Goal: Task Accomplishment & Management: Complete application form

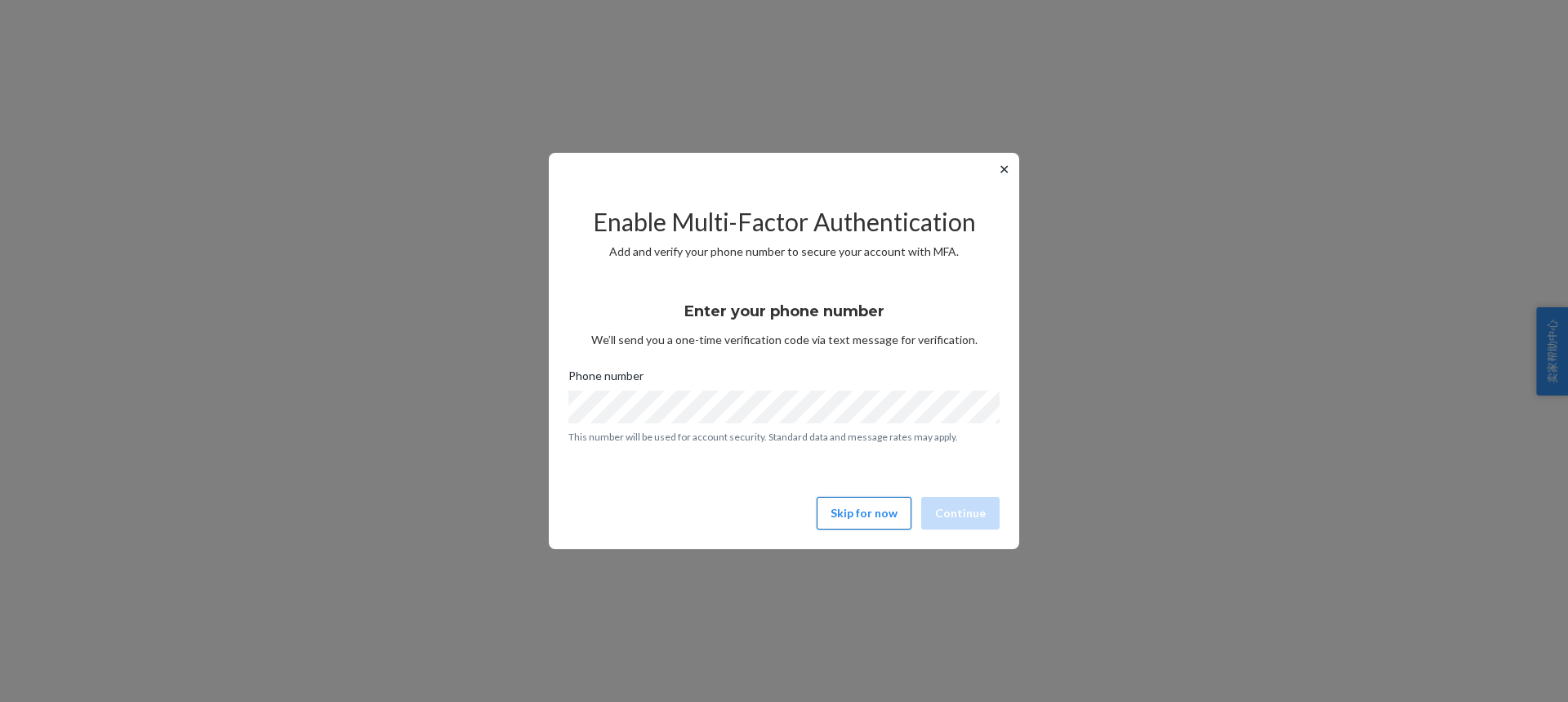
click at [861, 521] on button "Skip for now" at bounding box center [864, 513] width 95 height 33
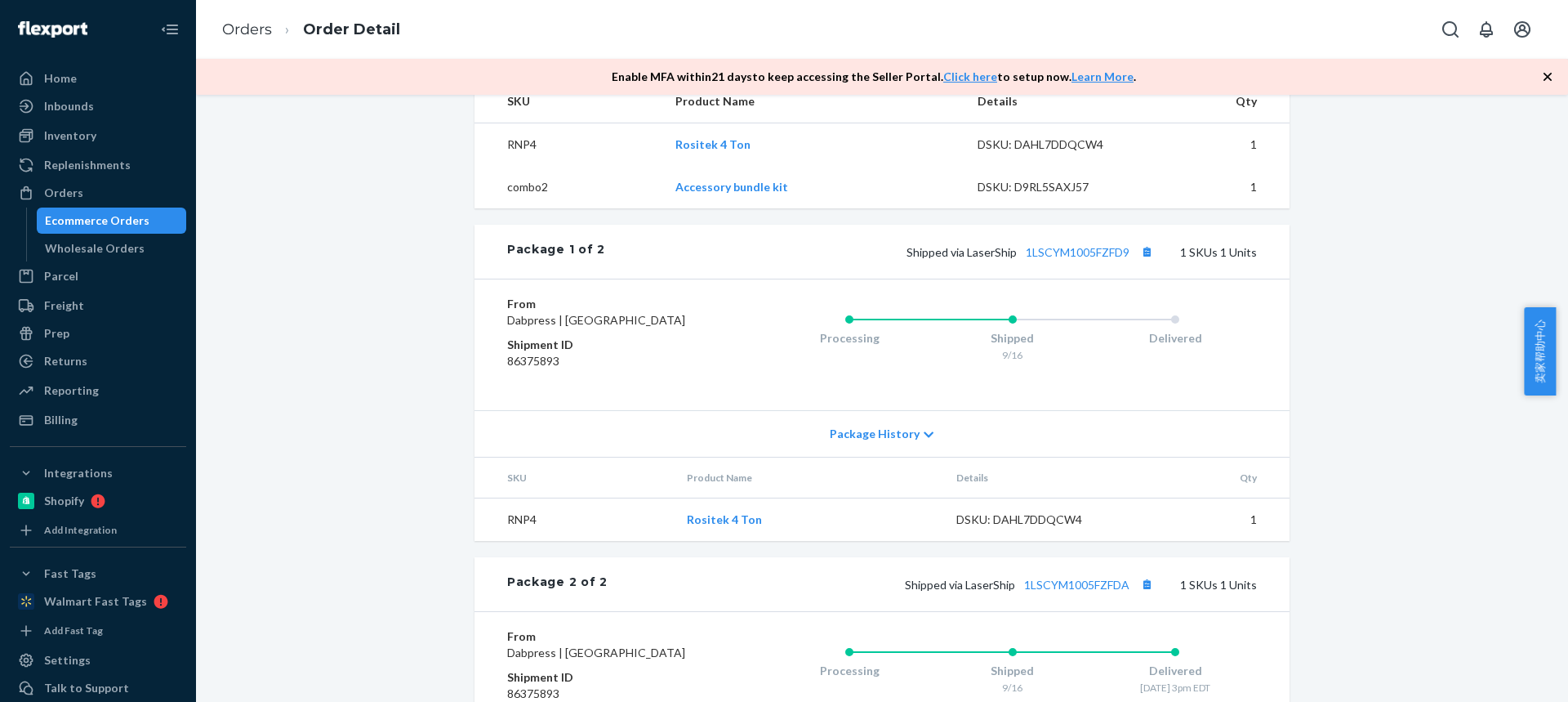
scroll to position [654, 0]
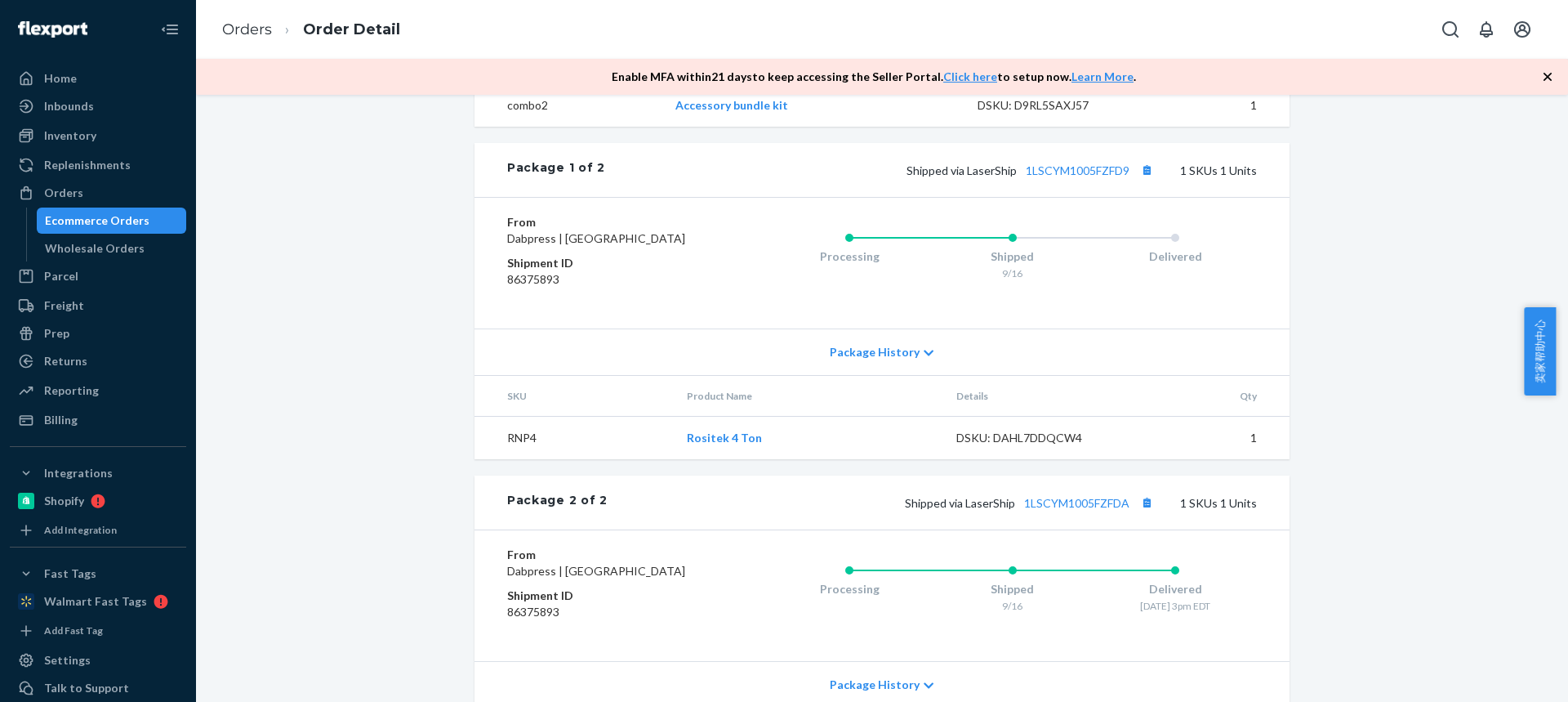
click at [868, 360] on span "Package History" at bounding box center [874, 352] width 90 height 16
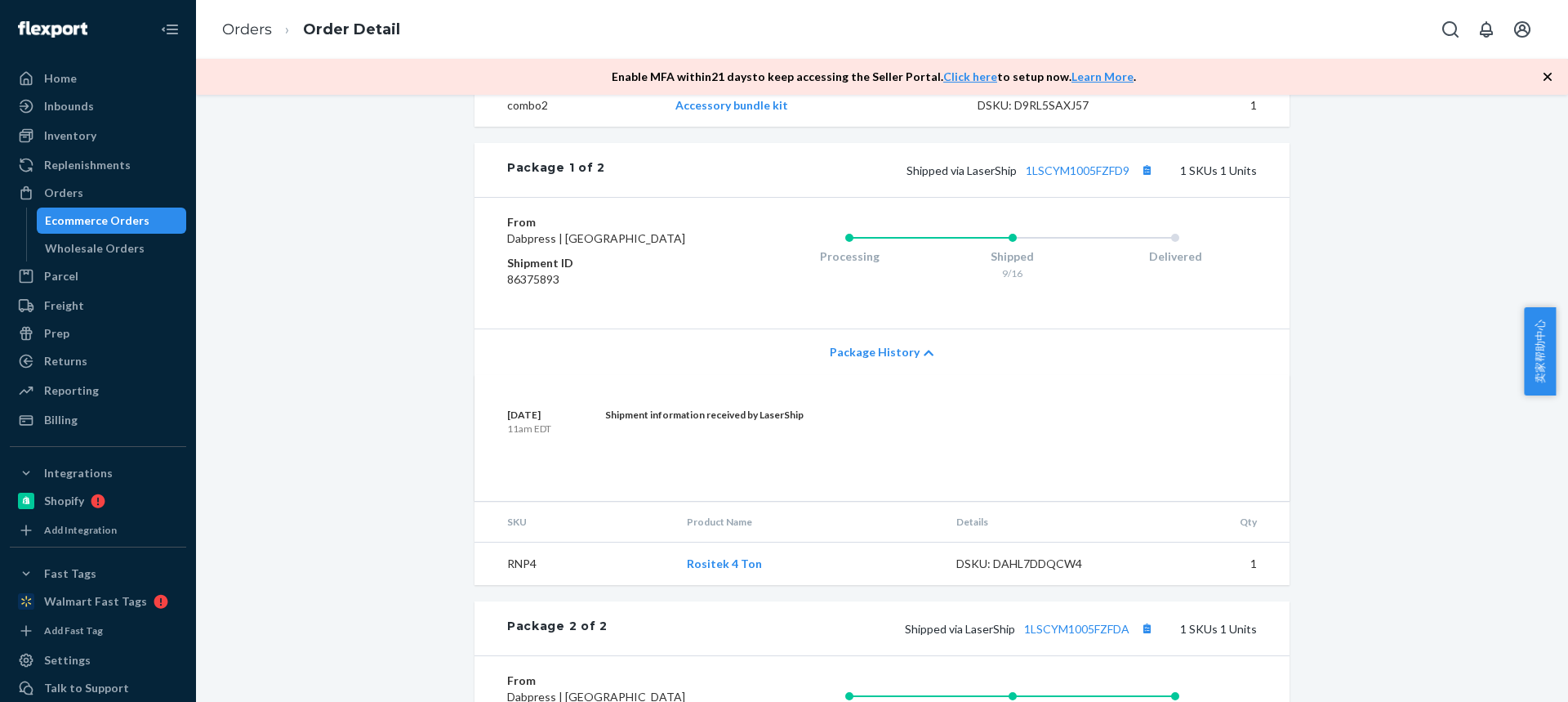
click at [868, 360] on span "Package History" at bounding box center [874, 352] width 90 height 16
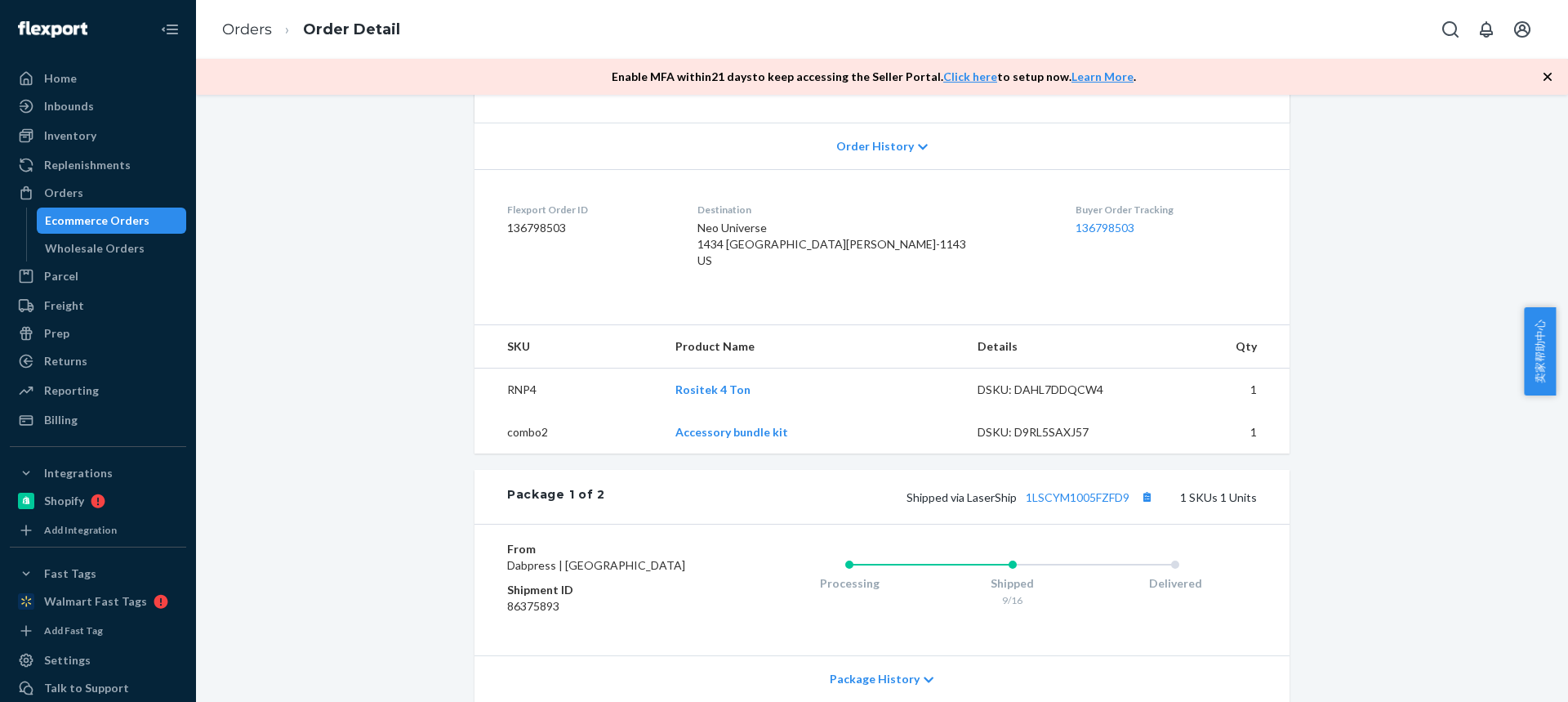
scroll to position [0, 0]
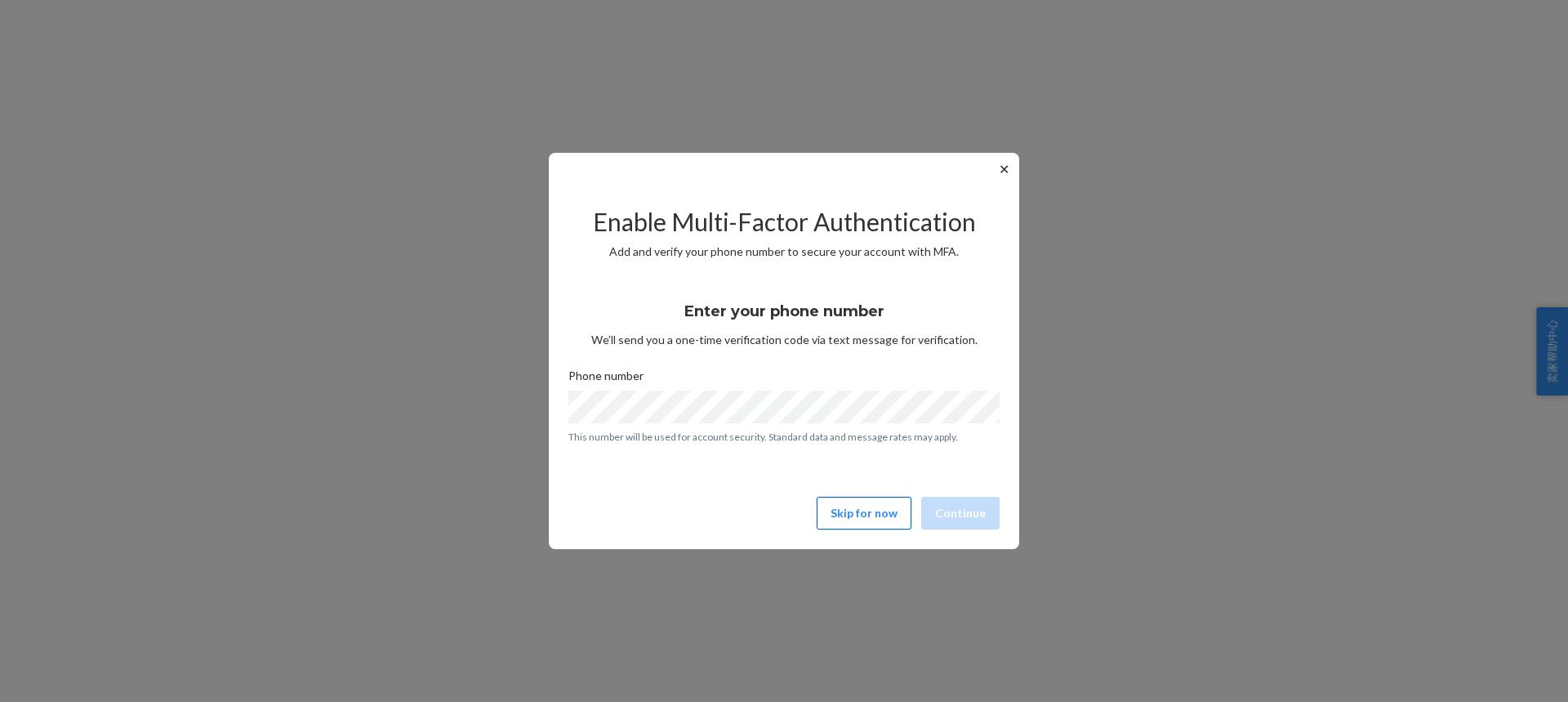
click at [870, 518] on button "Skip for now" at bounding box center [864, 513] width 95 height 33
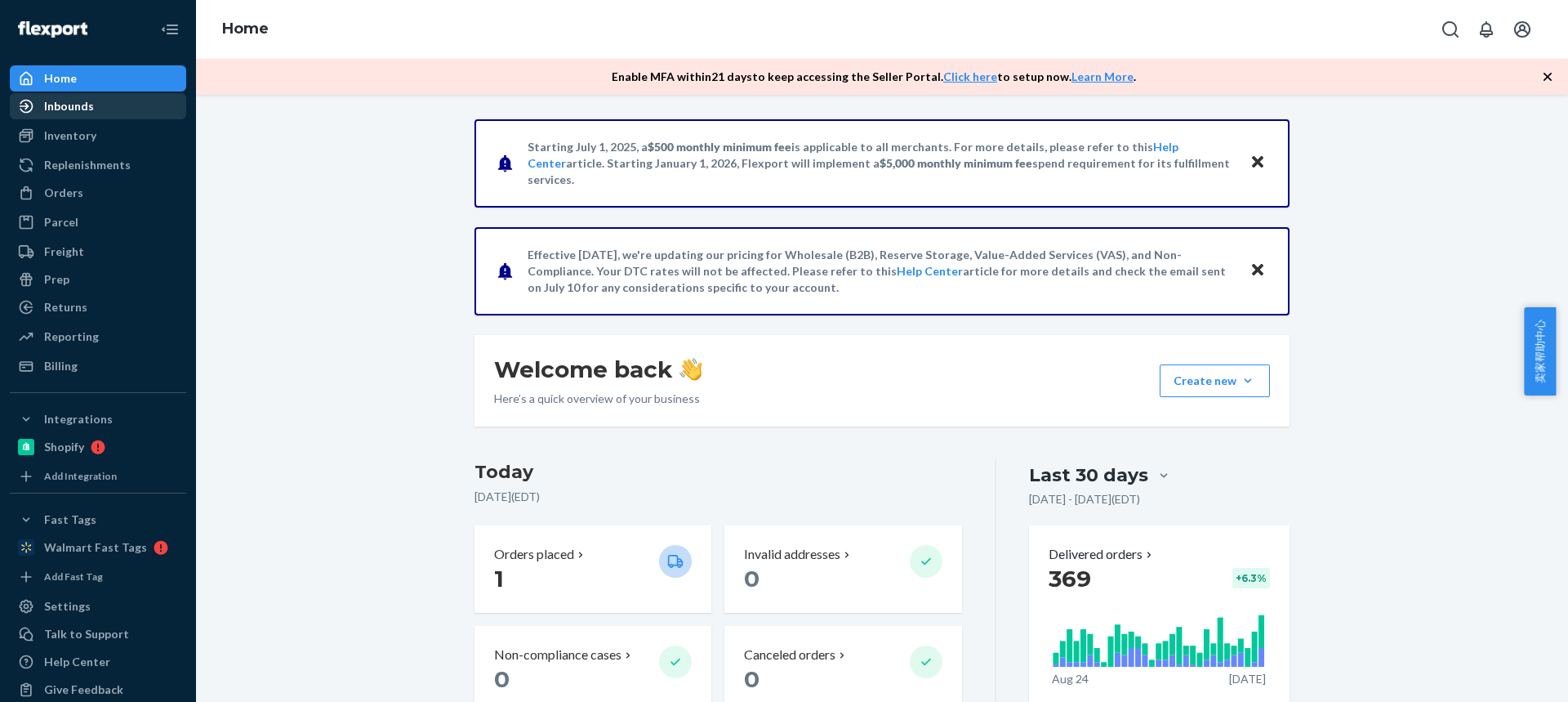
click at [79, 111] on div "Inbounds" at bounding box center [69, 106] width 50 height 16
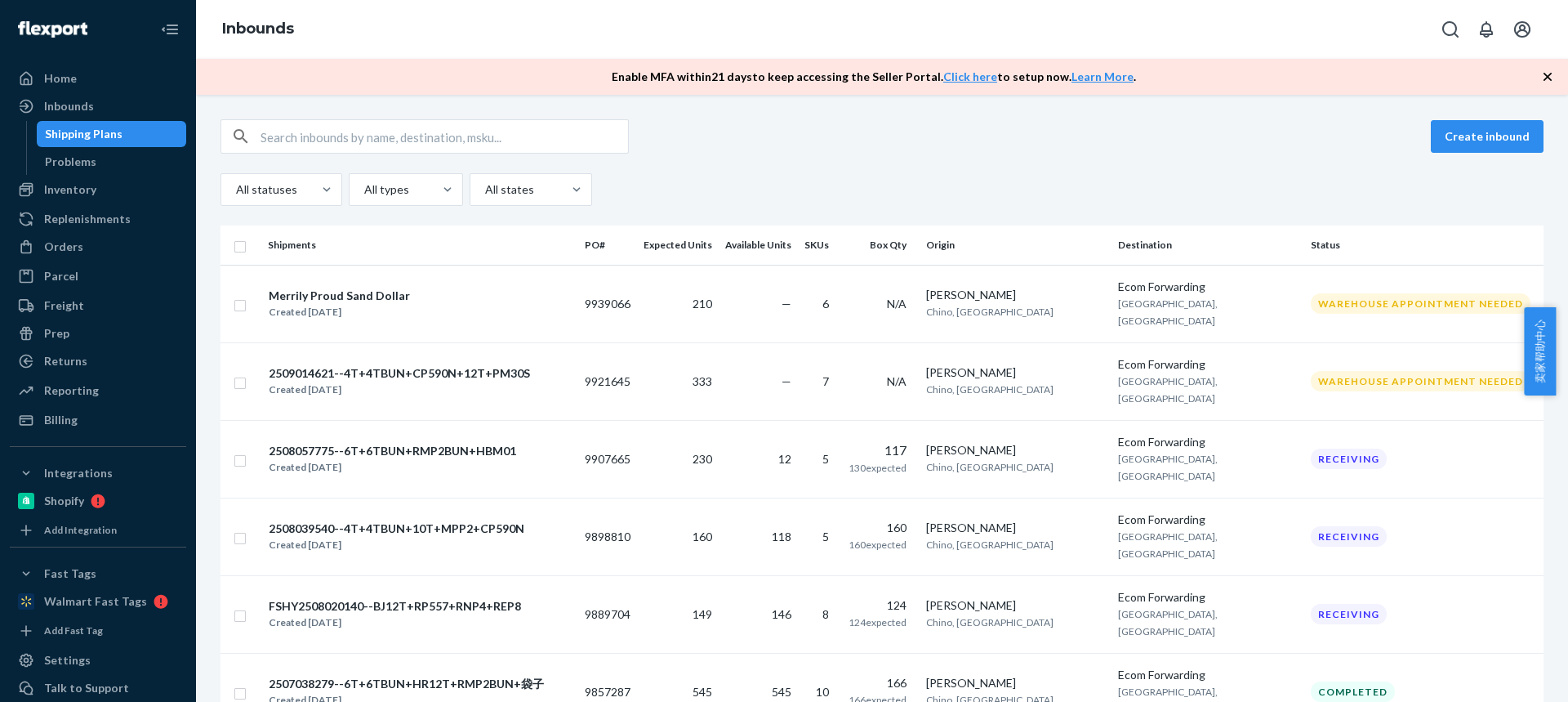
click at [1025, 178] on div "All statuses All types All states" at bounding box center [882, 189] width 1324 height 33
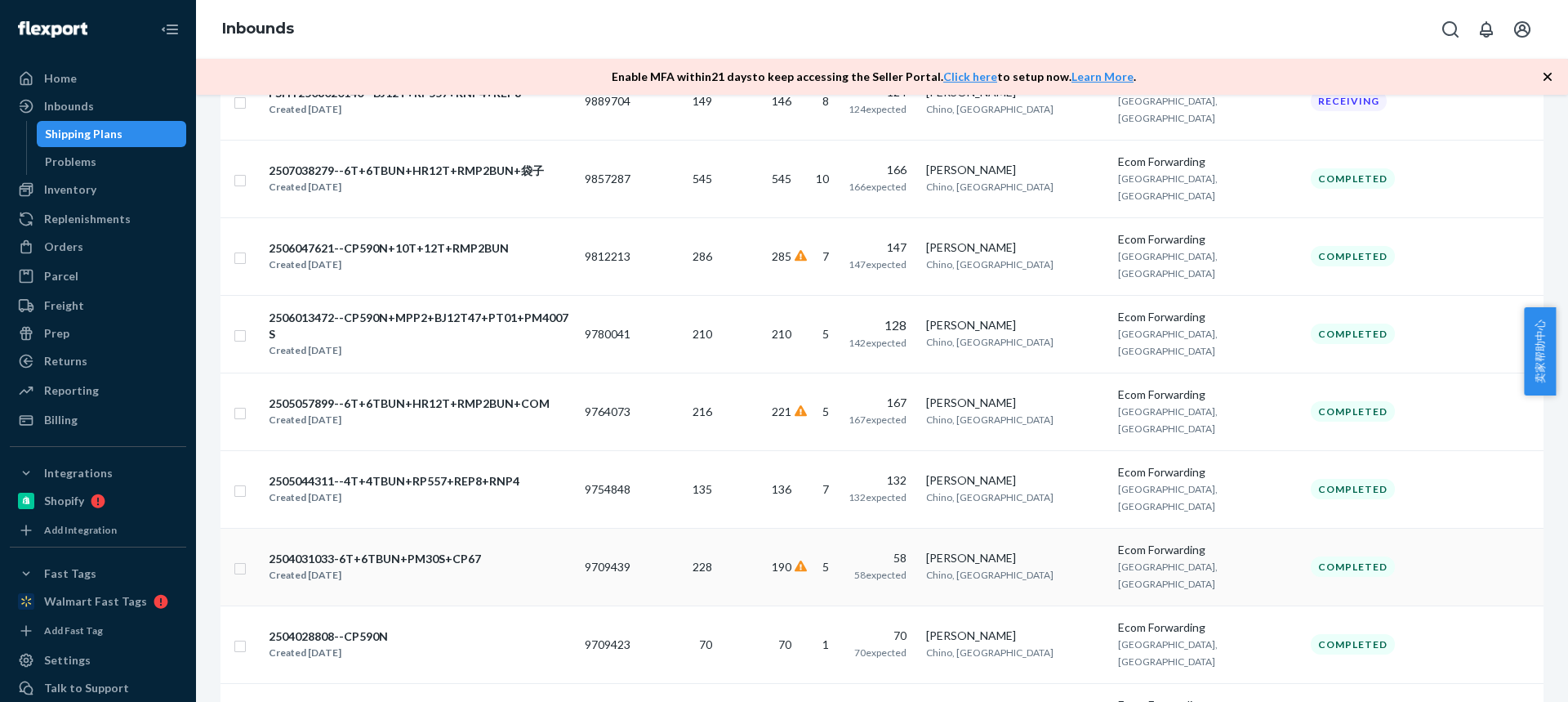
click at [637, 528] on td "9709439" at bounding box center [608, 566] width 59 height 77
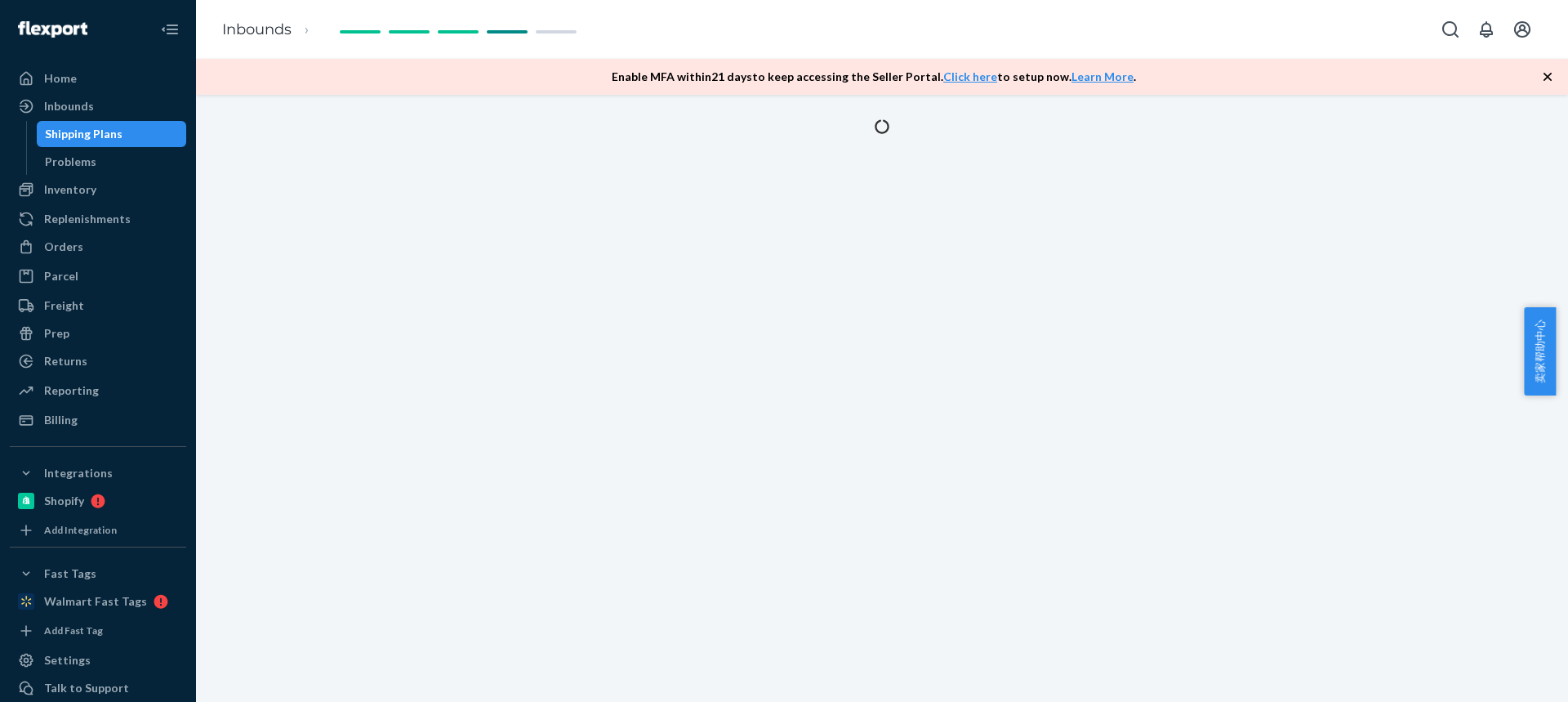
click at [1546, 78] on icon "button" at bounding box center [1548, 76] width 8 height 8
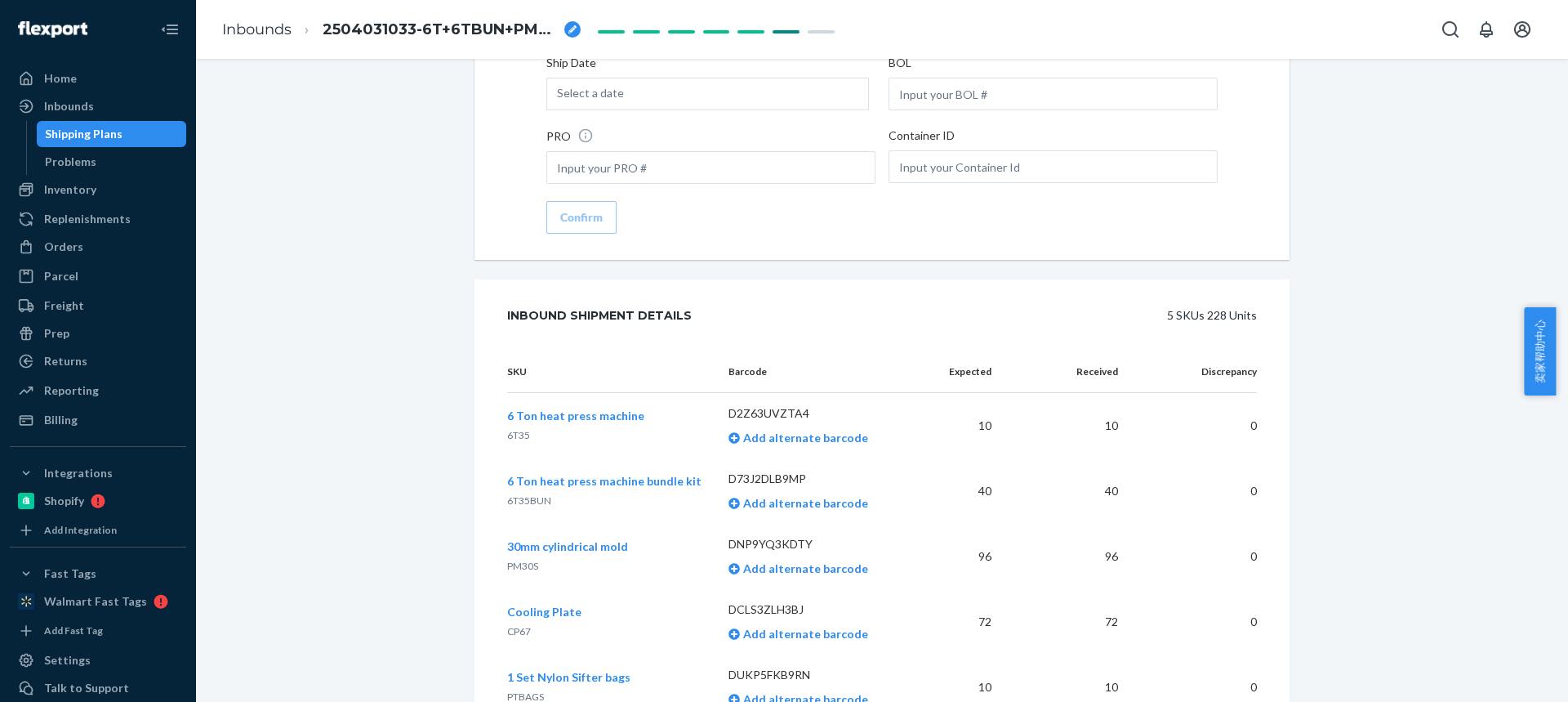
scroll to position [2450, 0]
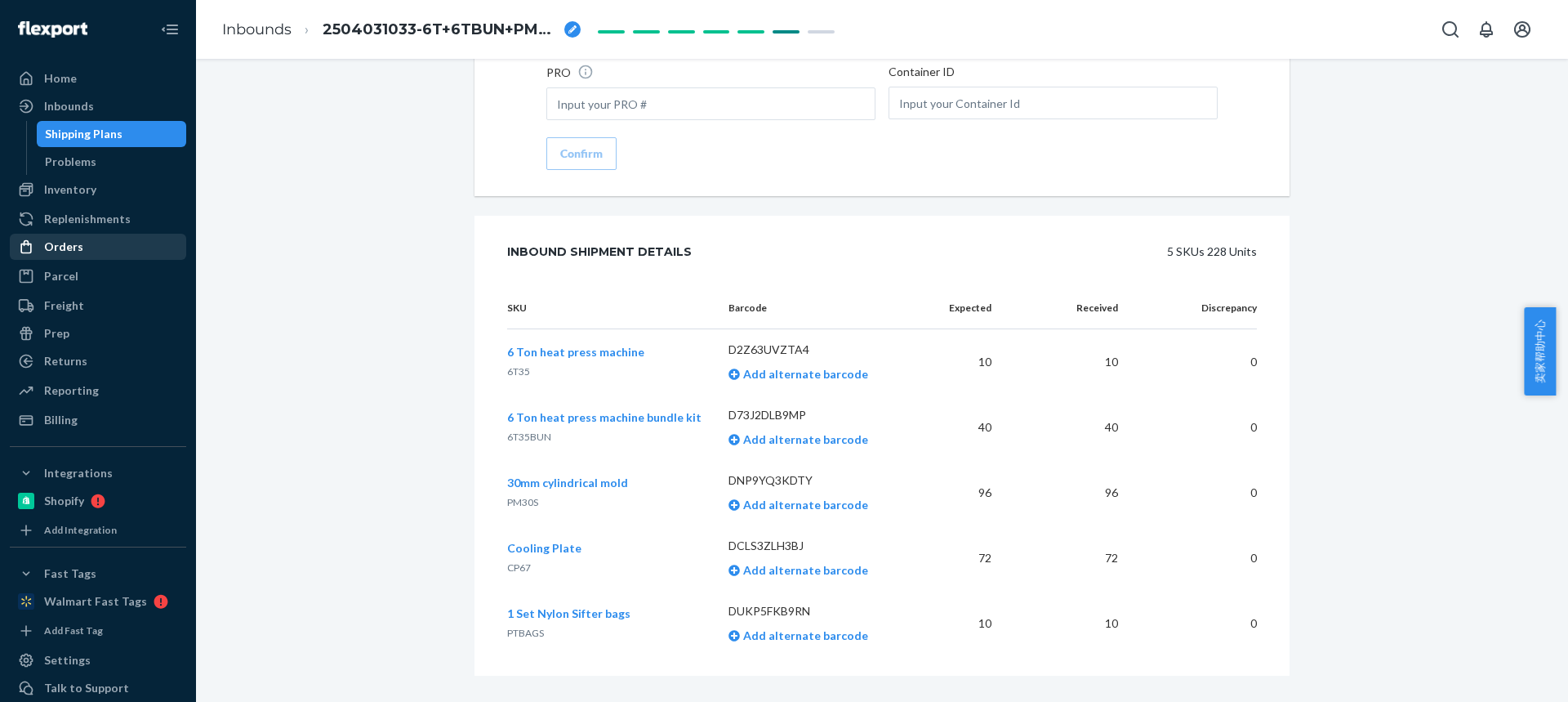
click at [68, 247] on div "Orders" at bounding box center [64, 246] width 39 height 16
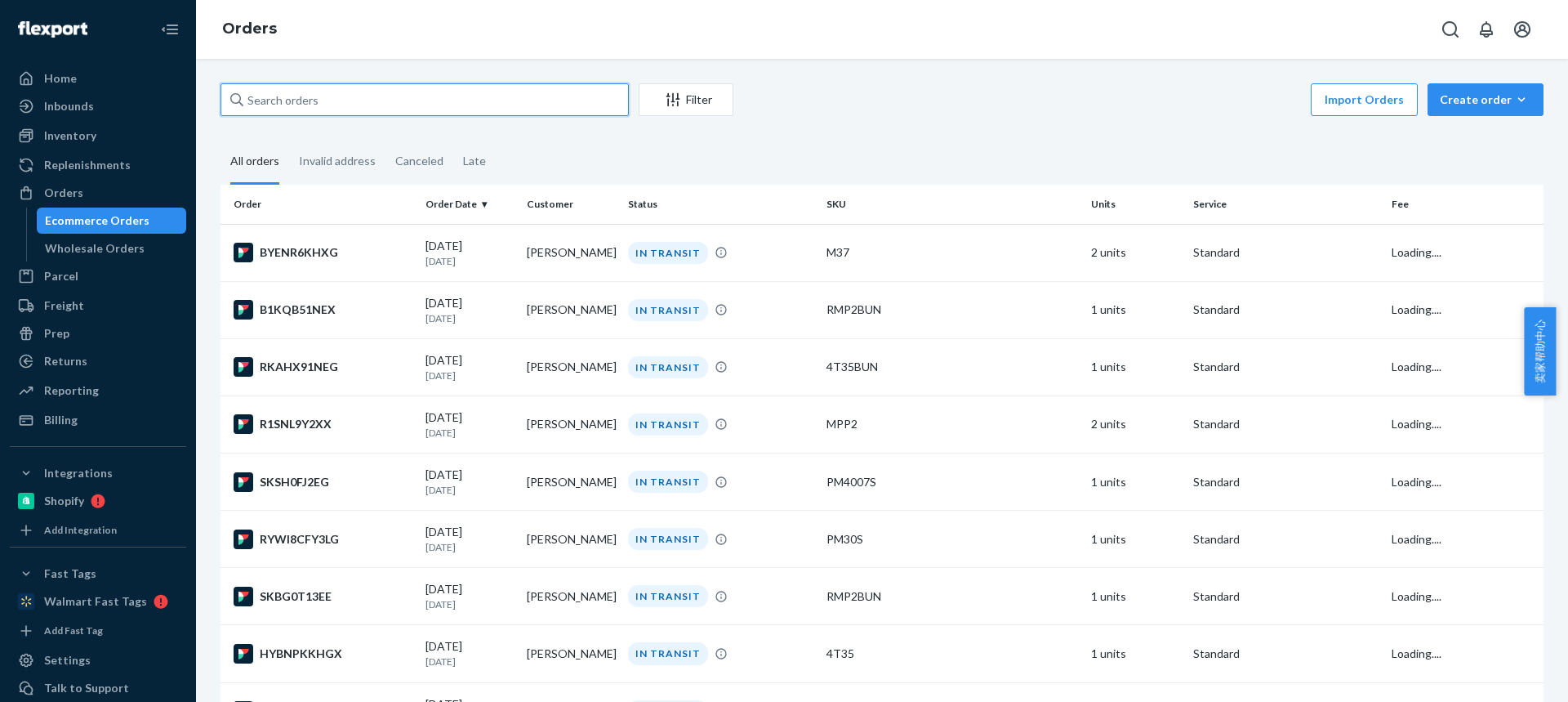
click at [326, 93] on input "text" at bounding box center [425, 100] width 409 height 33
paste input "137123382"
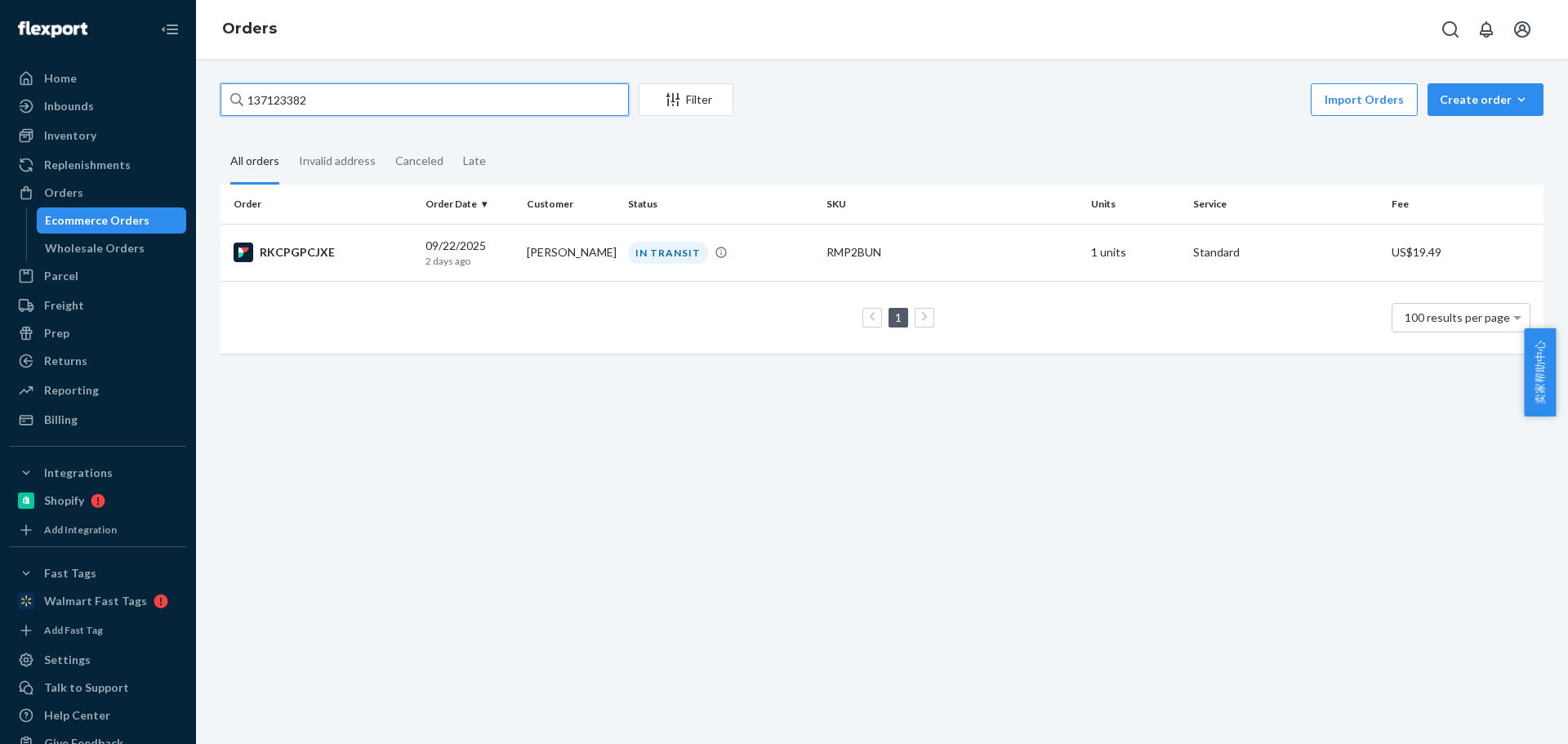
drag, startPoint x: 79, startPoint y: 87, endPoint x: 235, endPoint y: 183, distance: 183.2
click at [79, 88] on div "Home Inbounds Shipping Plans Problems Inventory Products Replenishments Orders …" at bounding box center [784, 372] width 1568 height 744
paste input "Joshua Propst"
type input "Joshua Propst"
click at [551, 249] on td "Joshua Propst" at bounding box center [571, 252] width 101 height 57
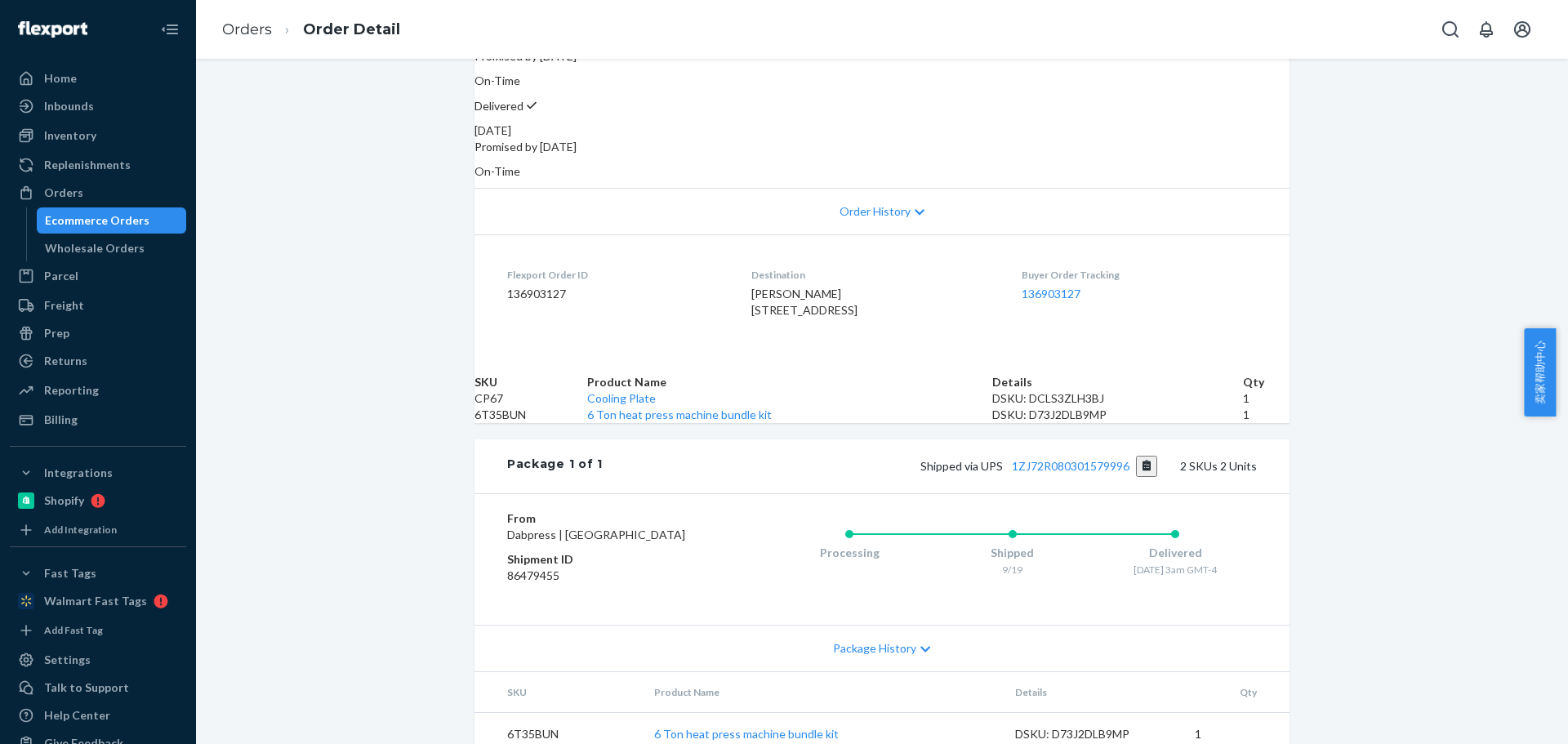
scroll to position [423, 0]
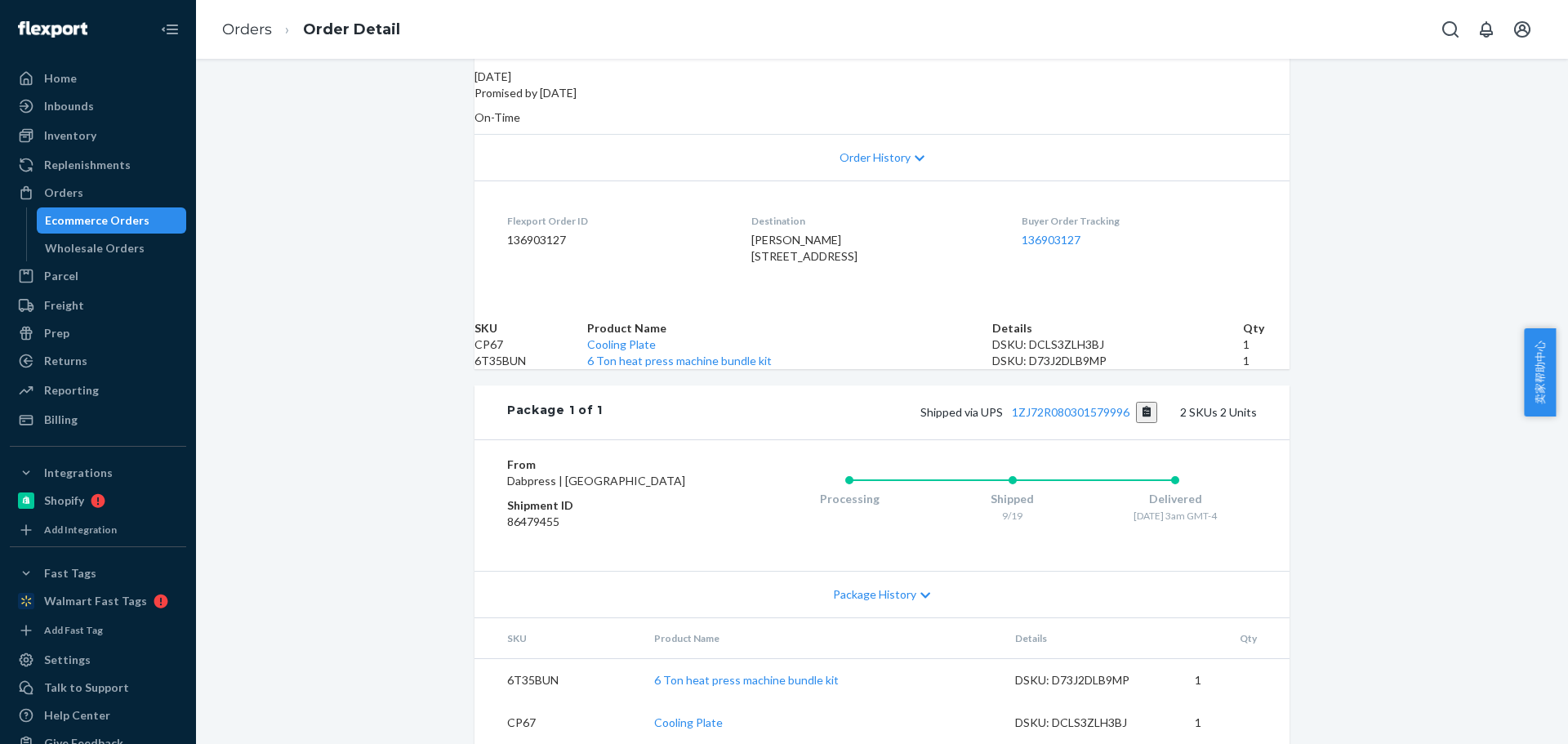
click at [868, 586] on span "Package History" at bounding box center [875, 594] width 84 height 16
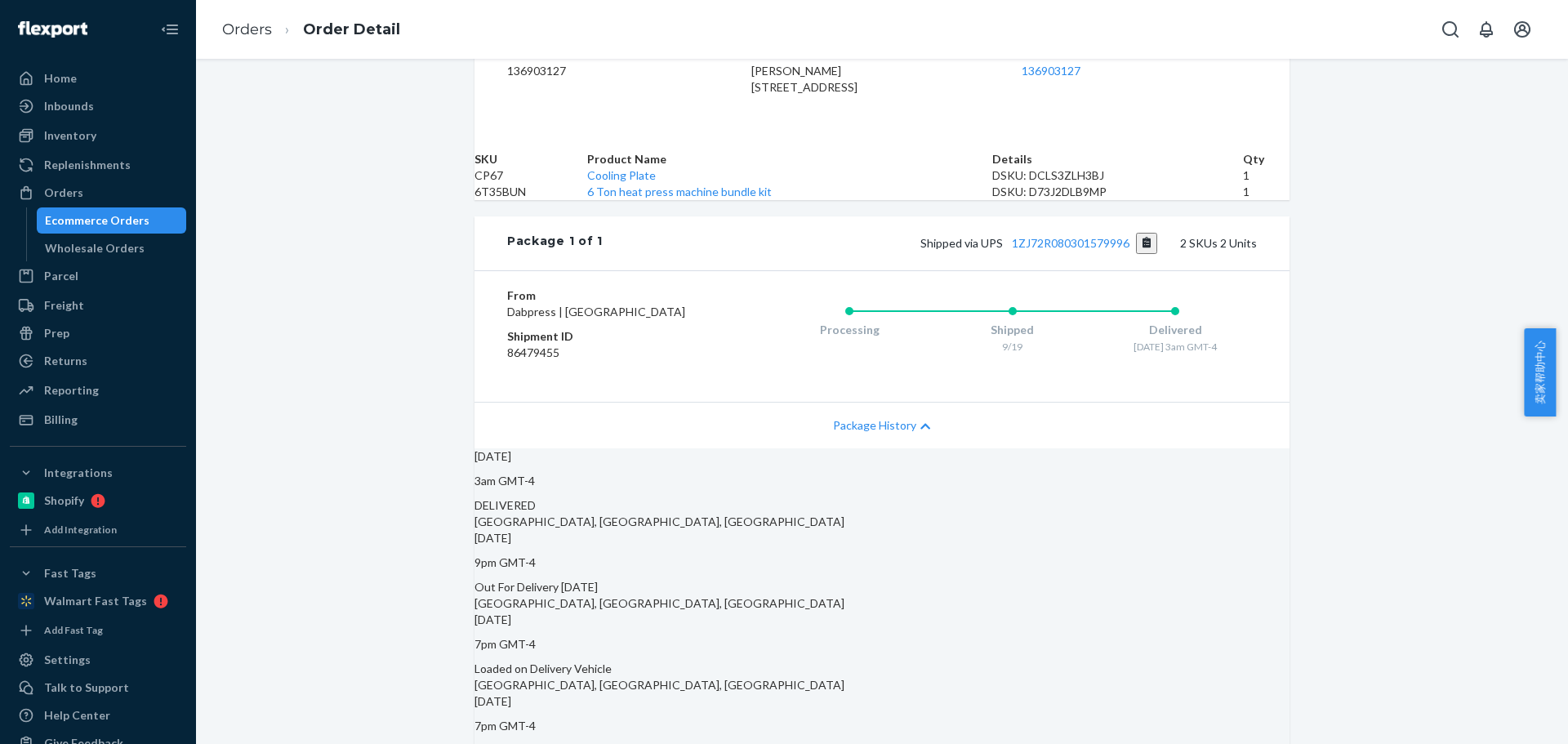
scroll to position [305, 0]
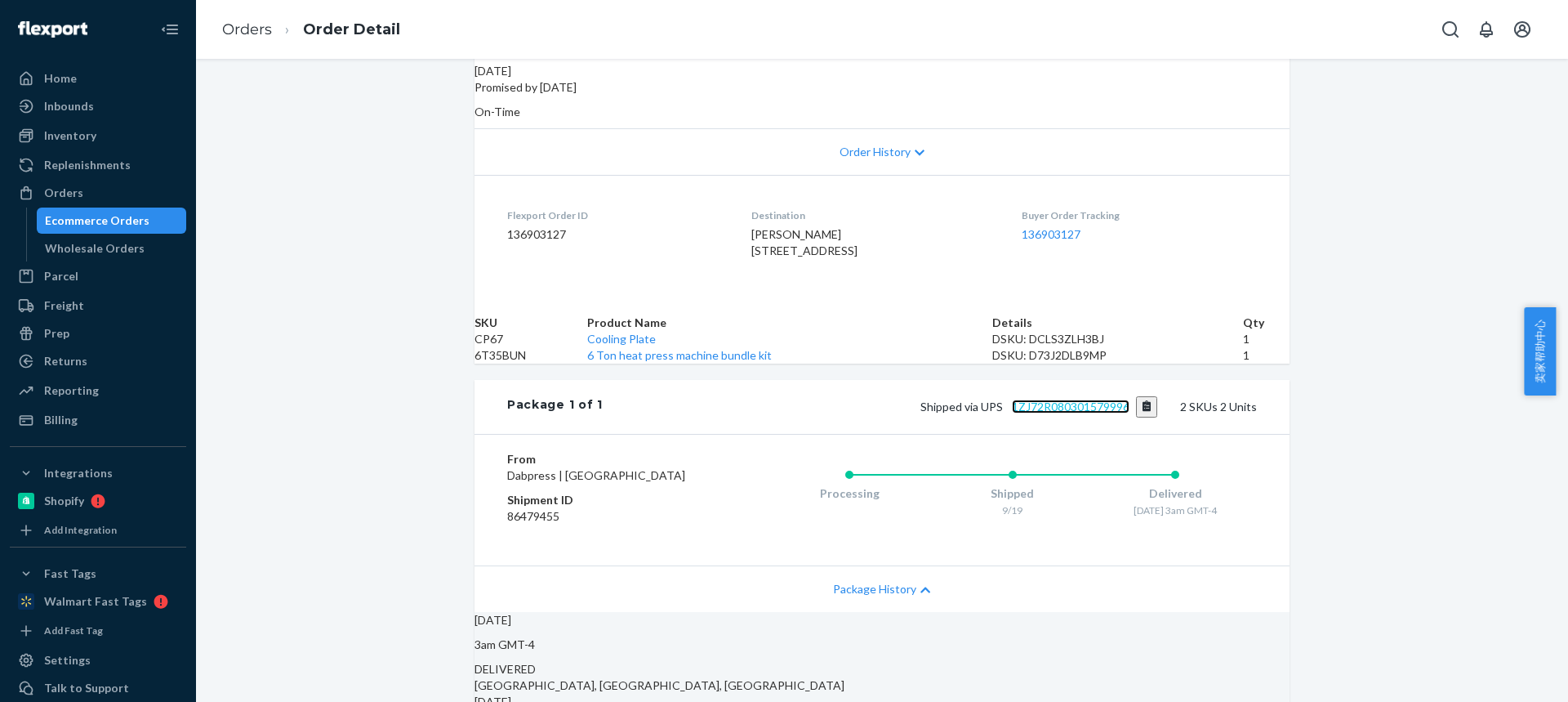
click at [1051, 413] on link "1ZJ72R080301579996" at bounding box center [1071, 407] width 117 height 14
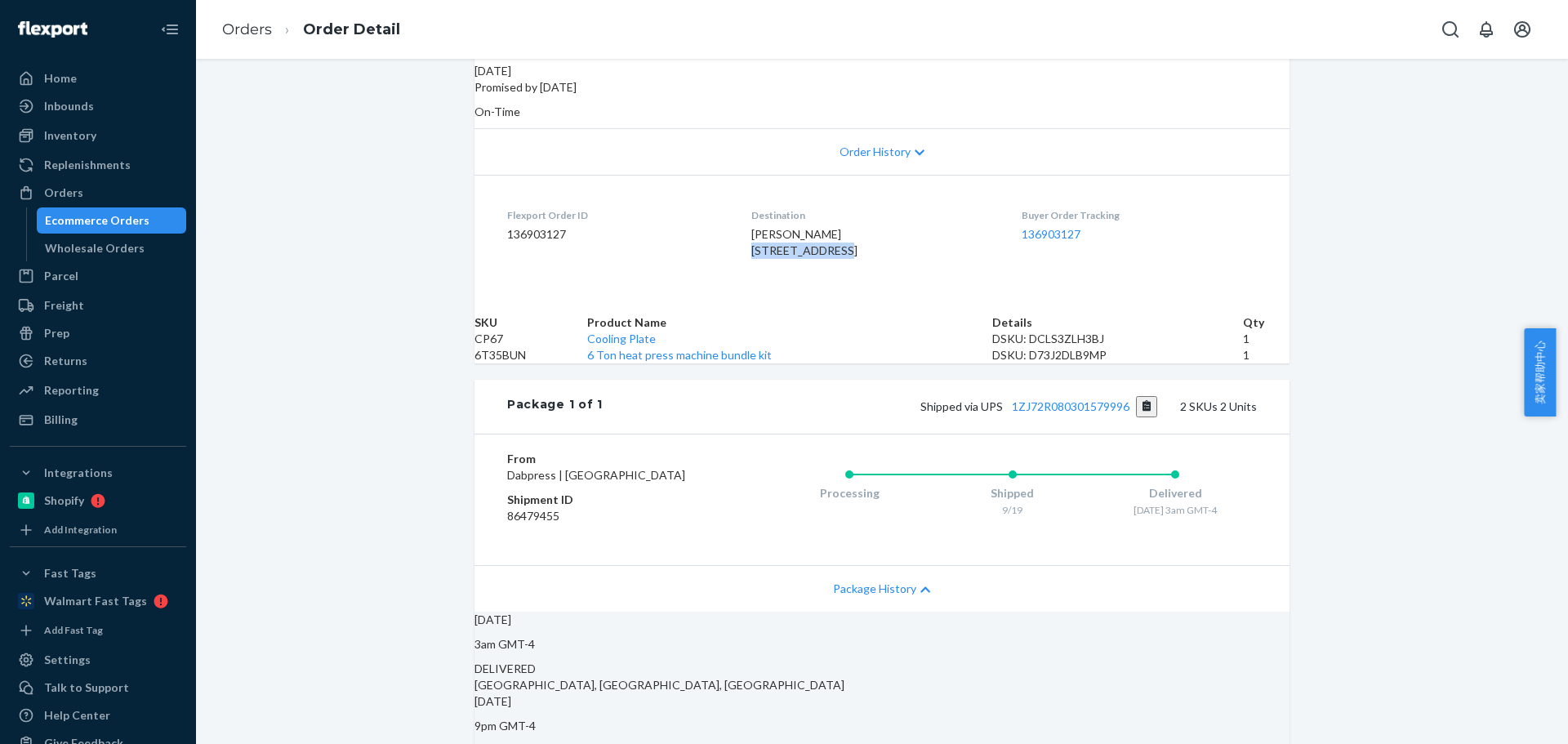
drag, startPoint x: 793, startPoint y: 226, endPoint x: 817, endPoint y: 225, distance: 24.0
click at [821, 226] on div "Joshua Propst 1024 S Broad St Kenbridge, VA 23944-2044 US" at bounding box center [873, 242] width 243 height 33
click at [523, 363] on td "6T35BUN" at bounding box center [530, 355] width 113 height 16
click at [521, 363] on td "6T35BUN" at bounding box center [530, 355] width 113 height 16
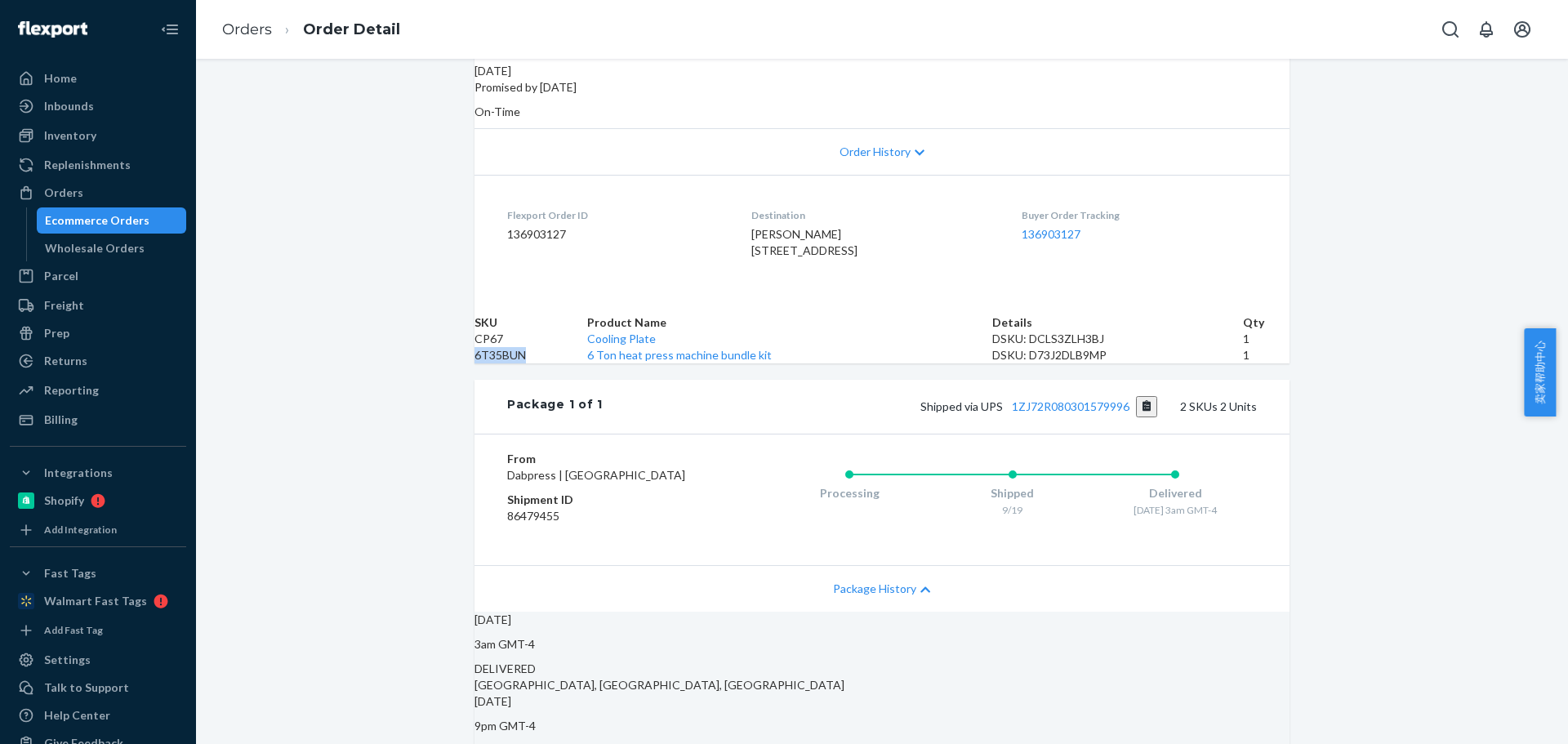
click at [521, 363] on td "6T35BUN" at bounding box center [530, 355] width 113 height 16
copy td "6T35BUN"
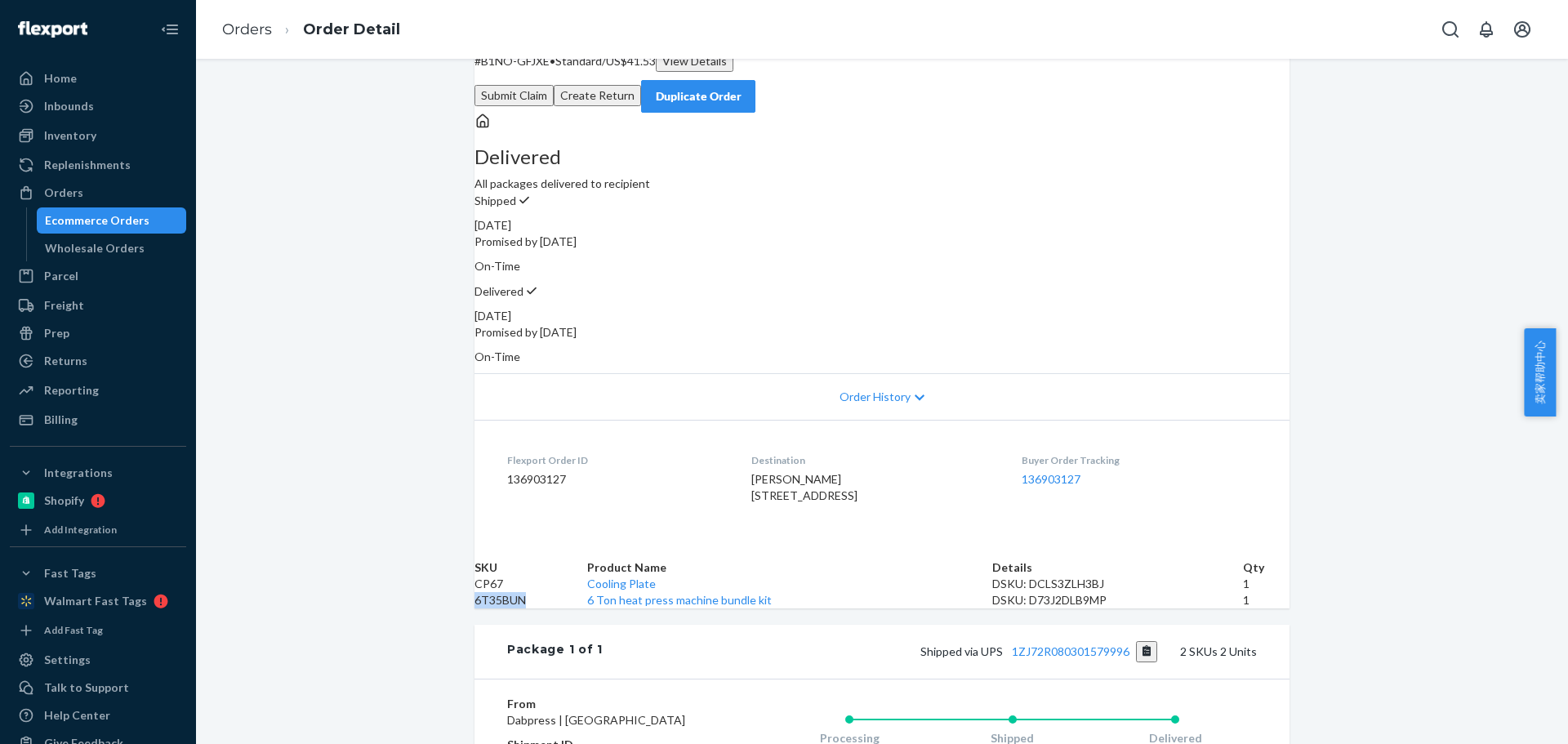
scroll to position [0, 0]
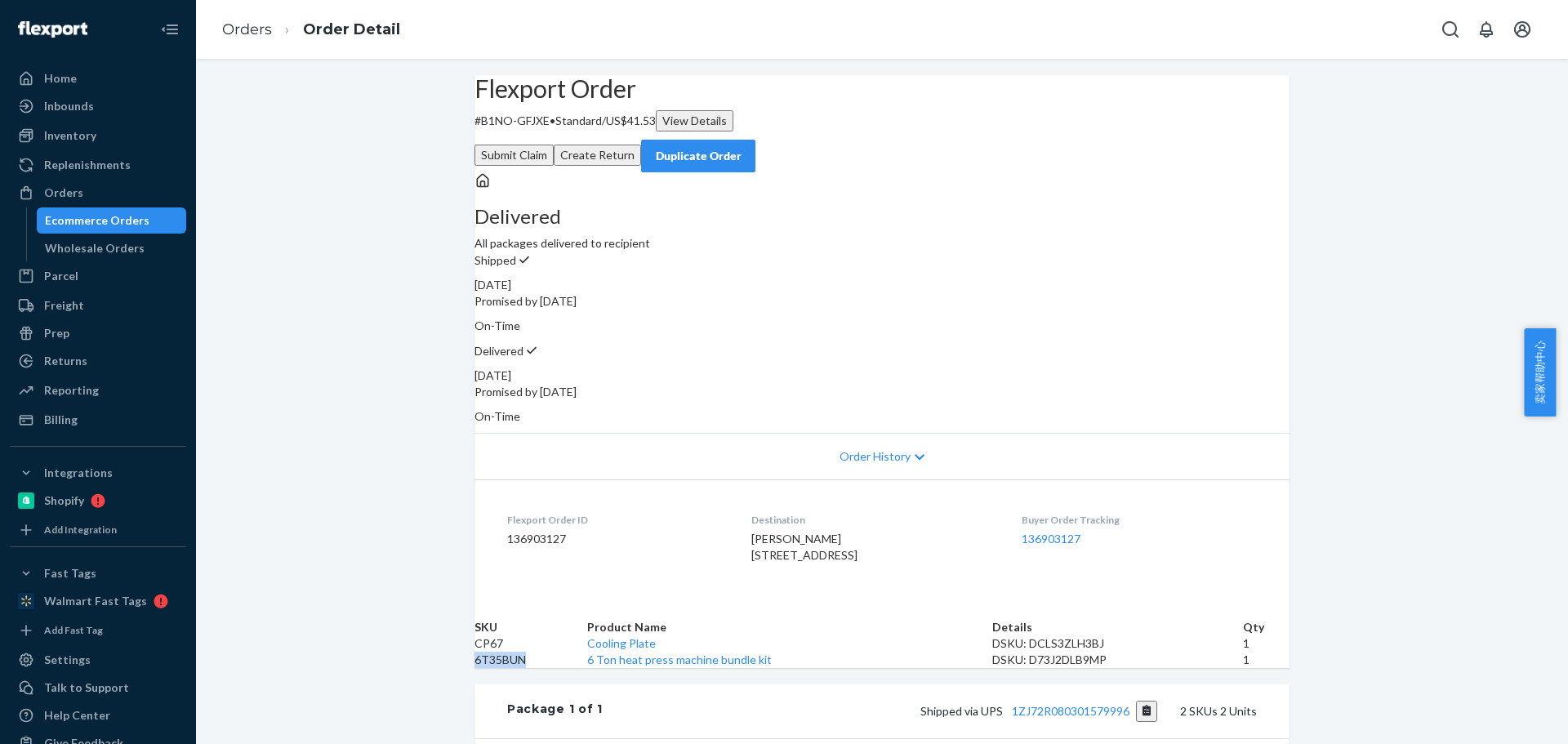
click at [742, 147] on div "Duplicate Order" at bounding box center [697, 155] width 86 height 16
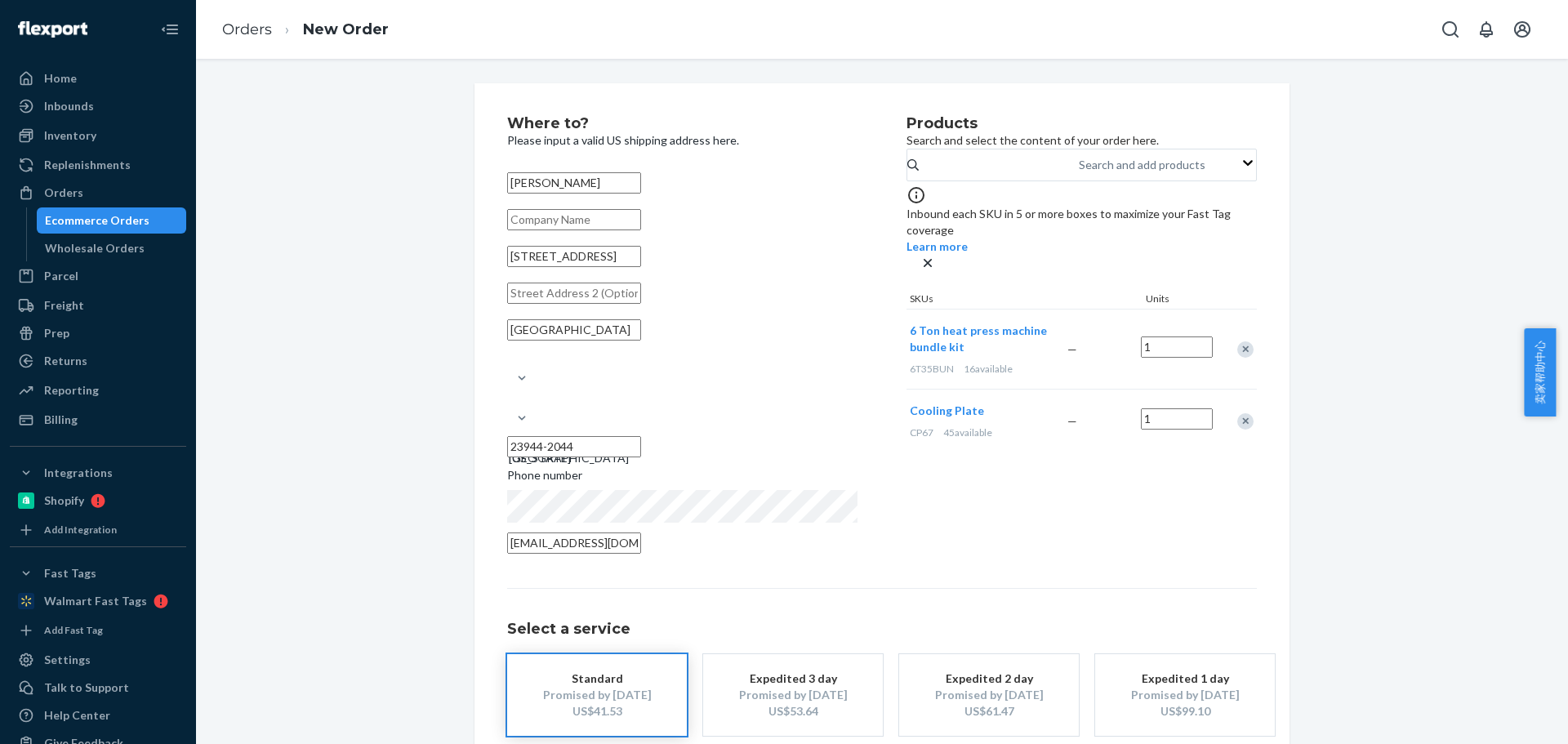
click at [1238, 343] on div "Remove Item" at bounding box center [1246, 349] width 16 height 16
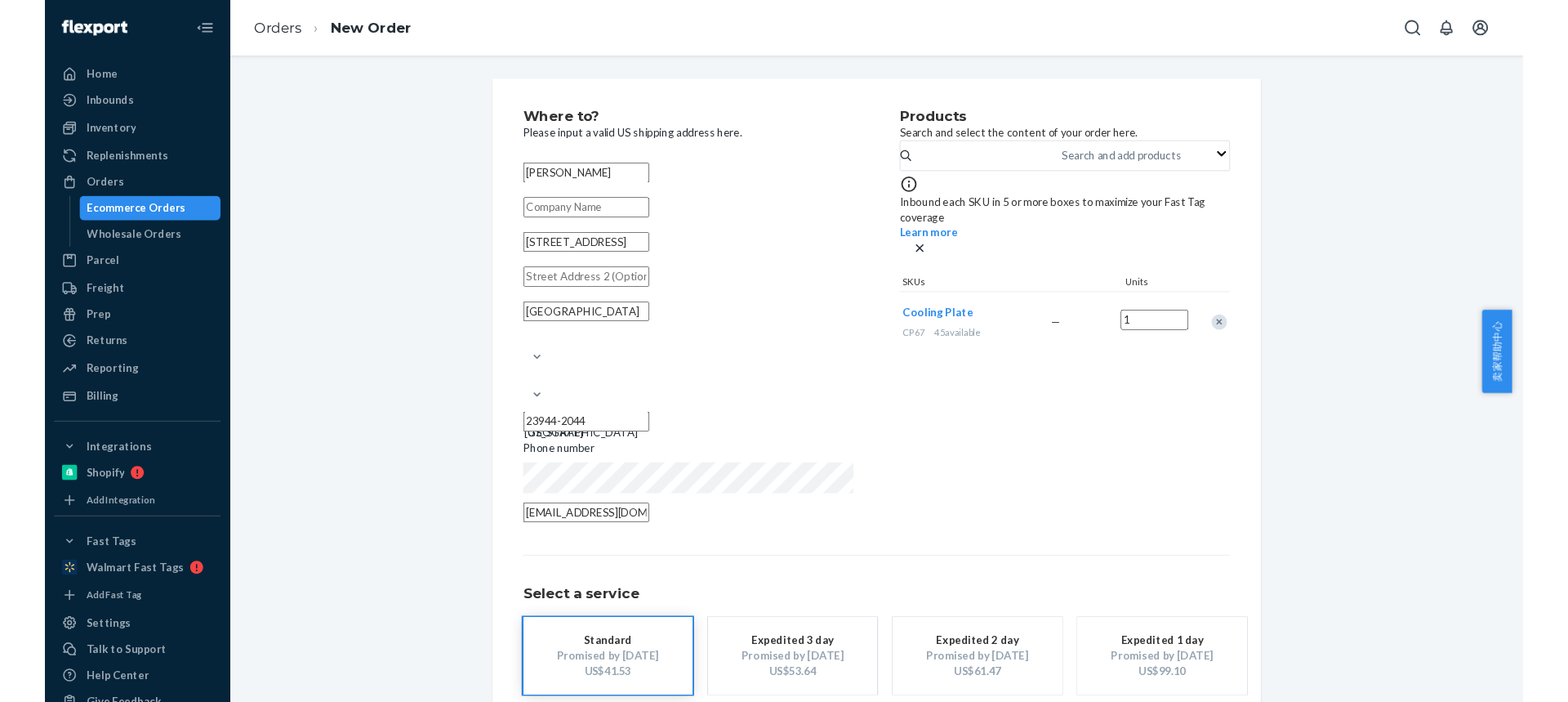
scroll to position [82, 0]
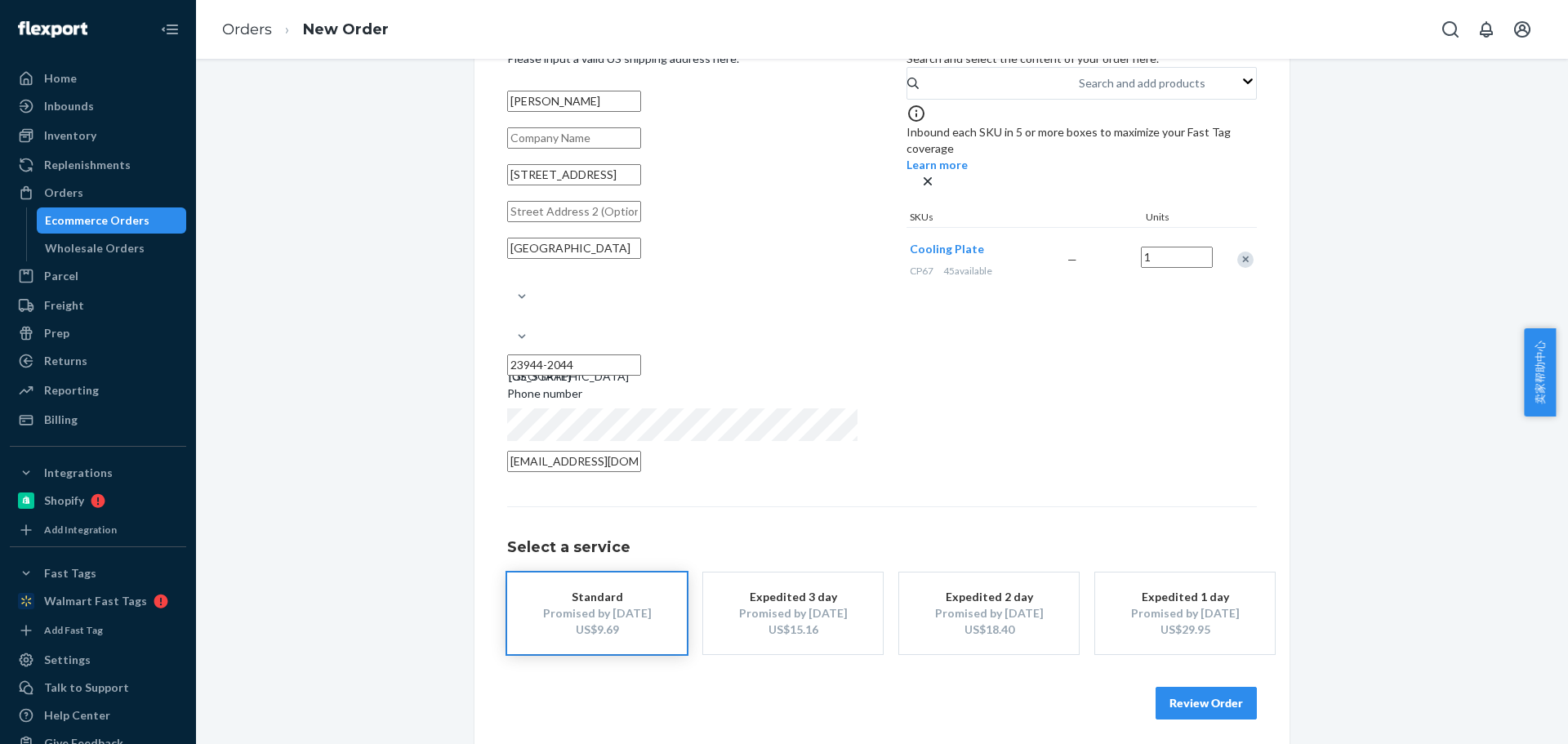
click at [1195, 698] on button "Review Order" at bounding box center [1206, 702] width 101 height 33
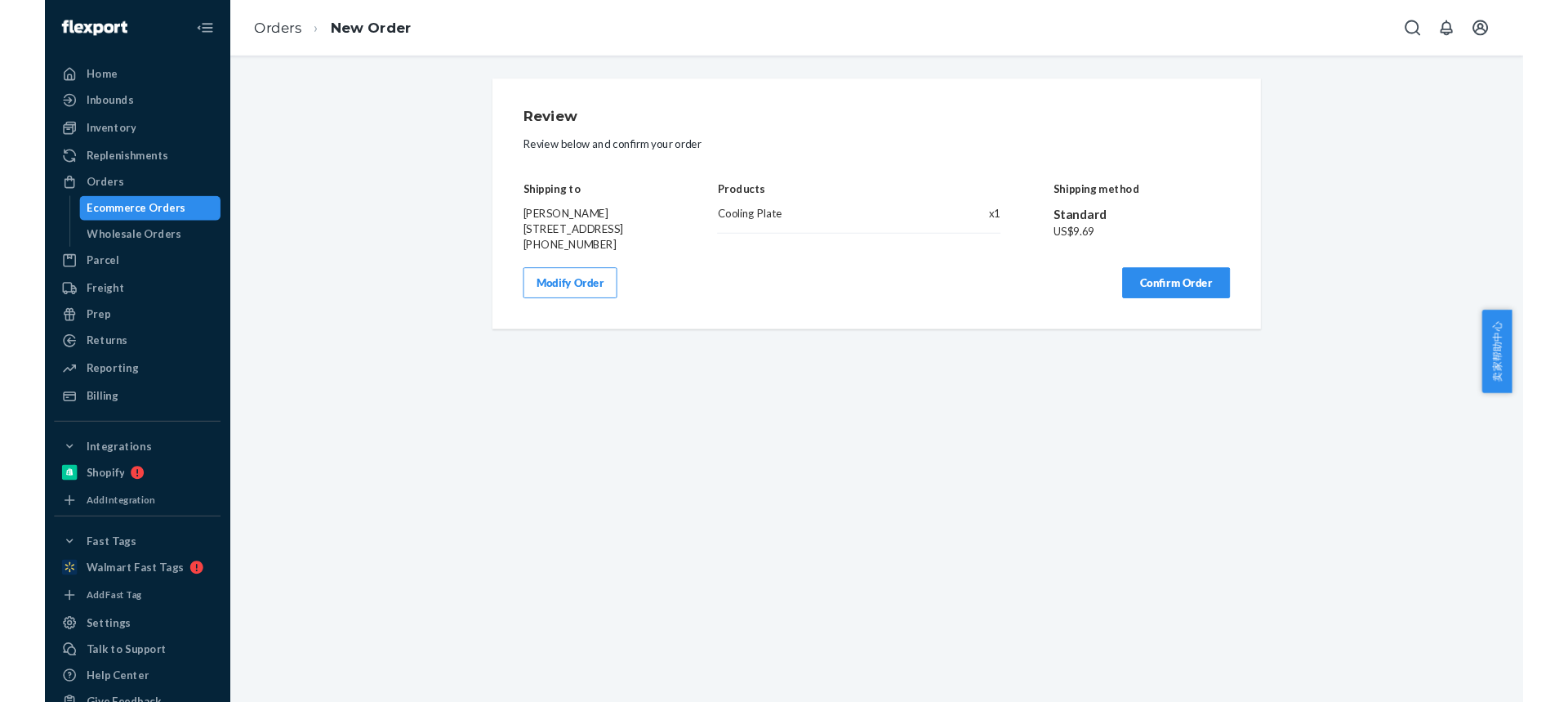
scroll to position [0, 0]
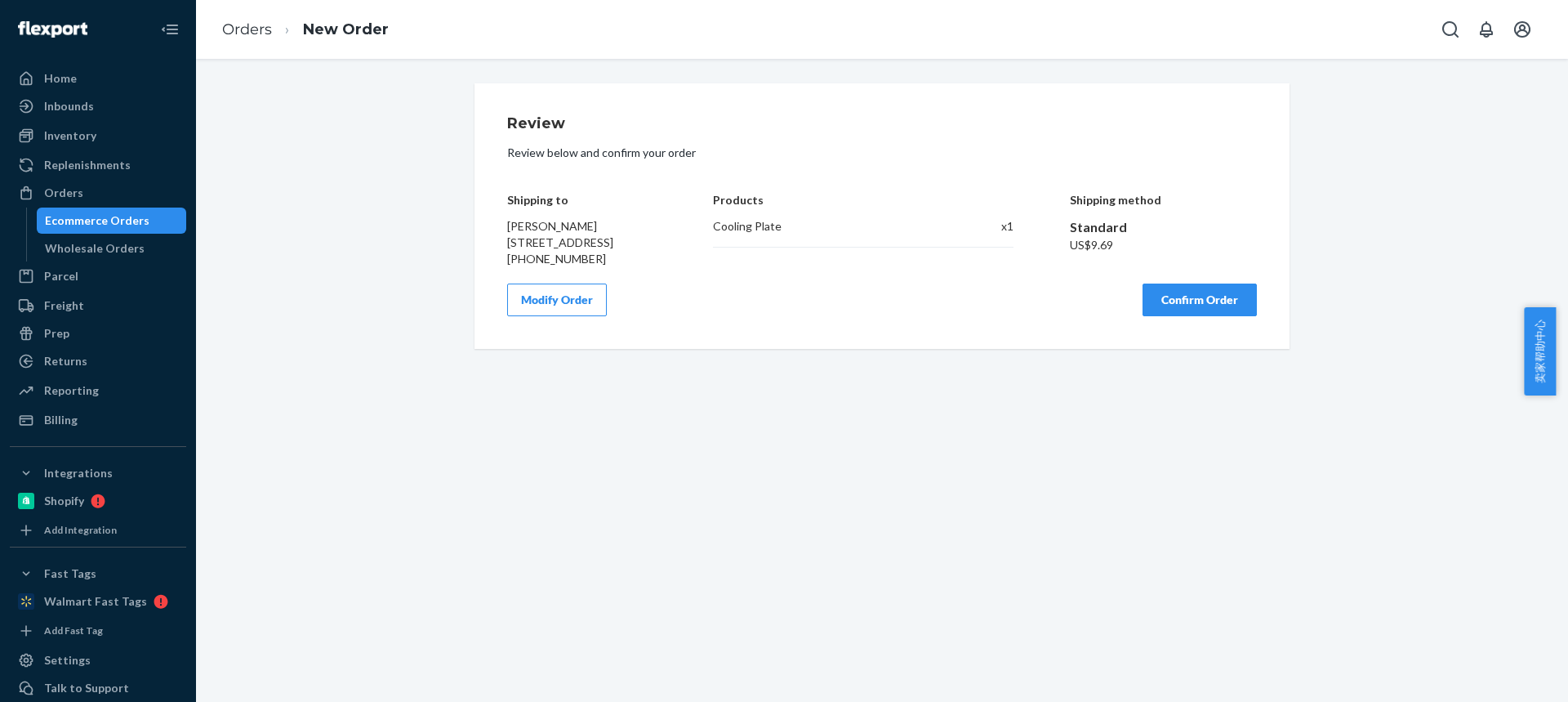
click at [1182, 316] on button "Confirm Order" at bounding box center [1199, 299] width 115 height 33
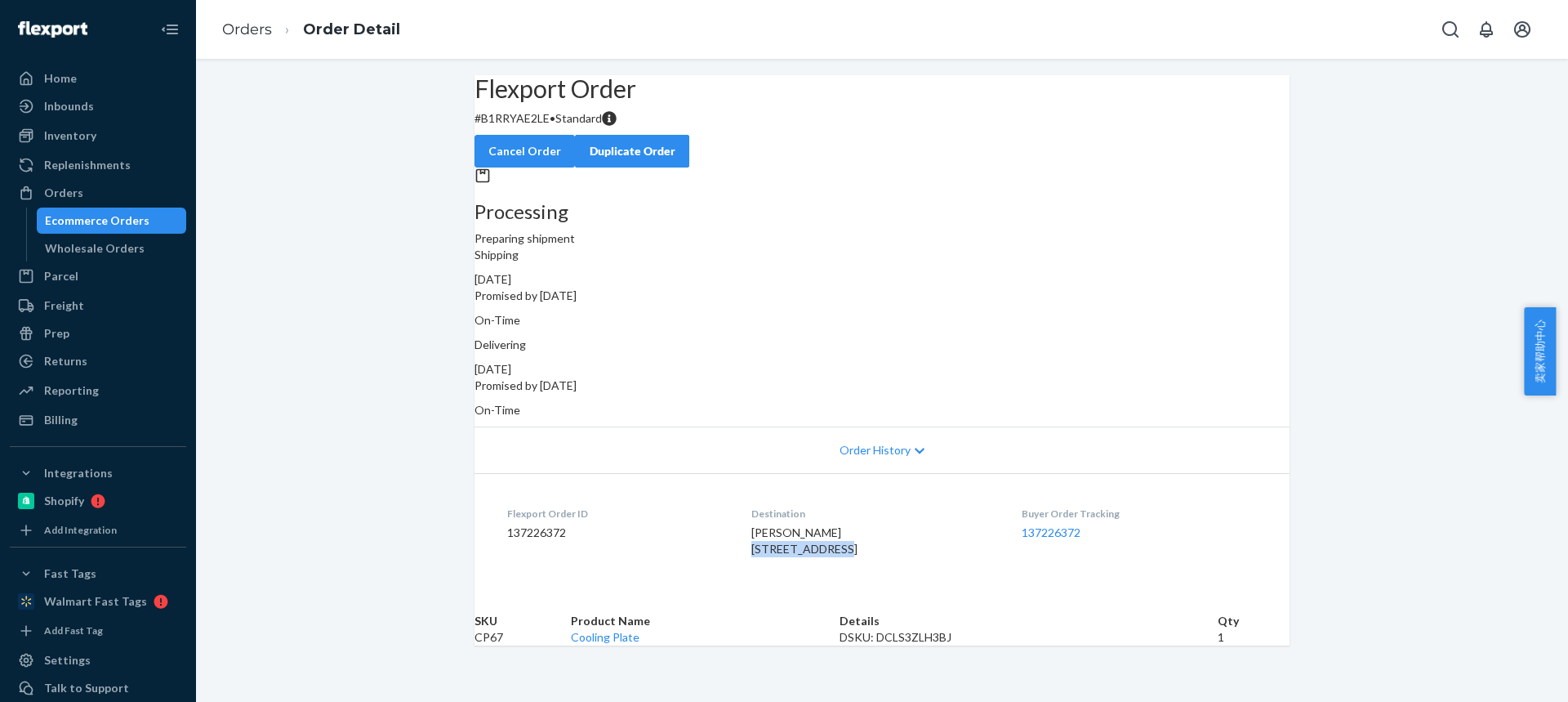
drag, startPoint x: 760, startPoint y: 535, endPoint x: 837, endPoint y: 533, distance: 77.0
click at [837, 533] on dl "Flexport Order ID 137226372 Destination Joshua Propst 1024 S Broad St Kenbridge…" at bounding box center [882, 534] width 816 height 123
click at [521, 645] on td "CP67" at bounding box center [522, 637] width 97 height 16
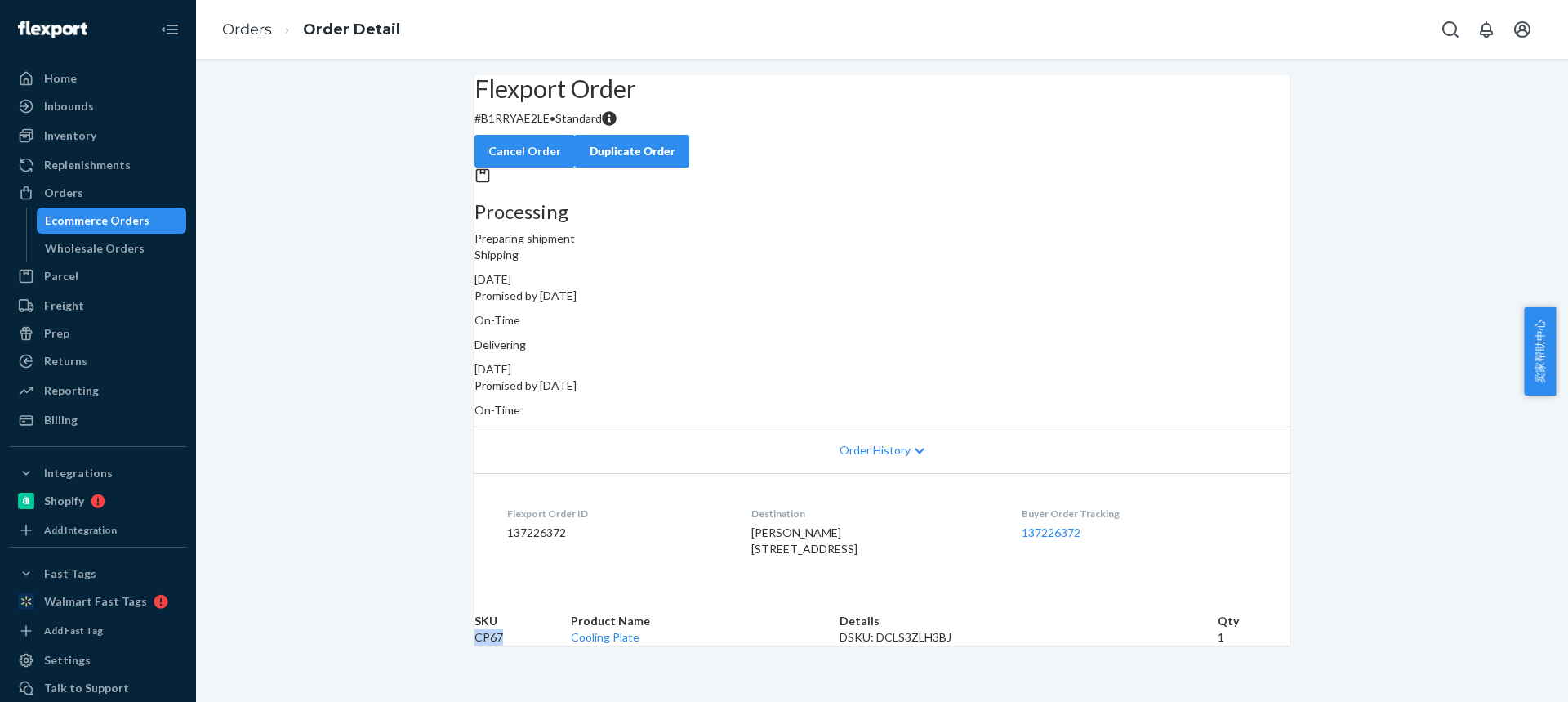
copy td "CP67"
click at [258, 33] on link "Orders" at bounding box center [247, 29] width 50 height 18
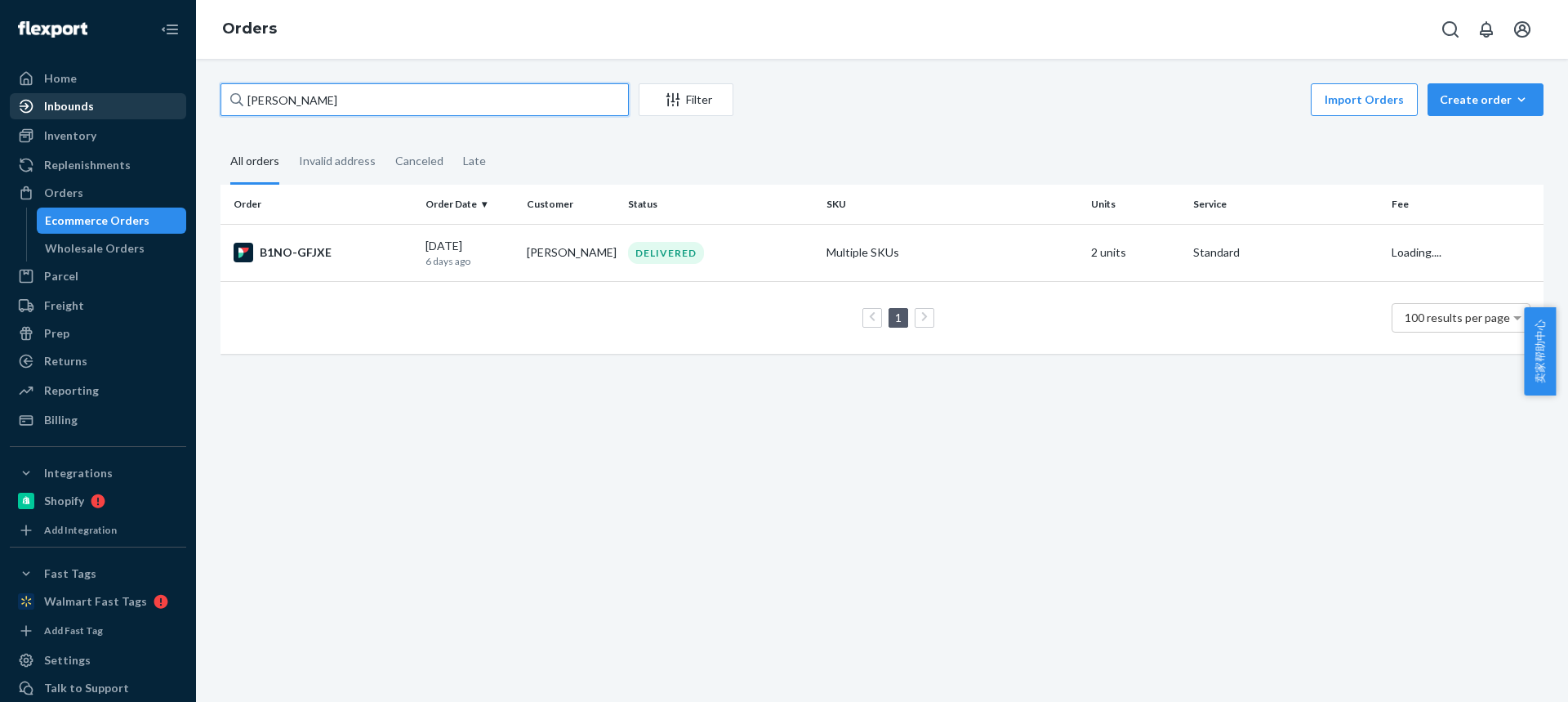
drag, startPoint x: 314, startPoint y: 110, endPoint x: 173, endPoint y: 102, distance: 141.2
click at [146, 101] on div "Home Inbounds Shipping Plans Problems Inventory Products Replenishments Orders …" at bounding box center [784, 351] width 1568 height 702
paste input "text"
drag, startPoint x: 309, startPoint y: 100, endPoint x: 198, endPoint y: 90, distance: 111.4
click at [171, 88] on div "Home Inbounds Shipping Plans Problems Inventory Products Replenishments Orders …" at bounding box center [784, 351] width 1568 height 702
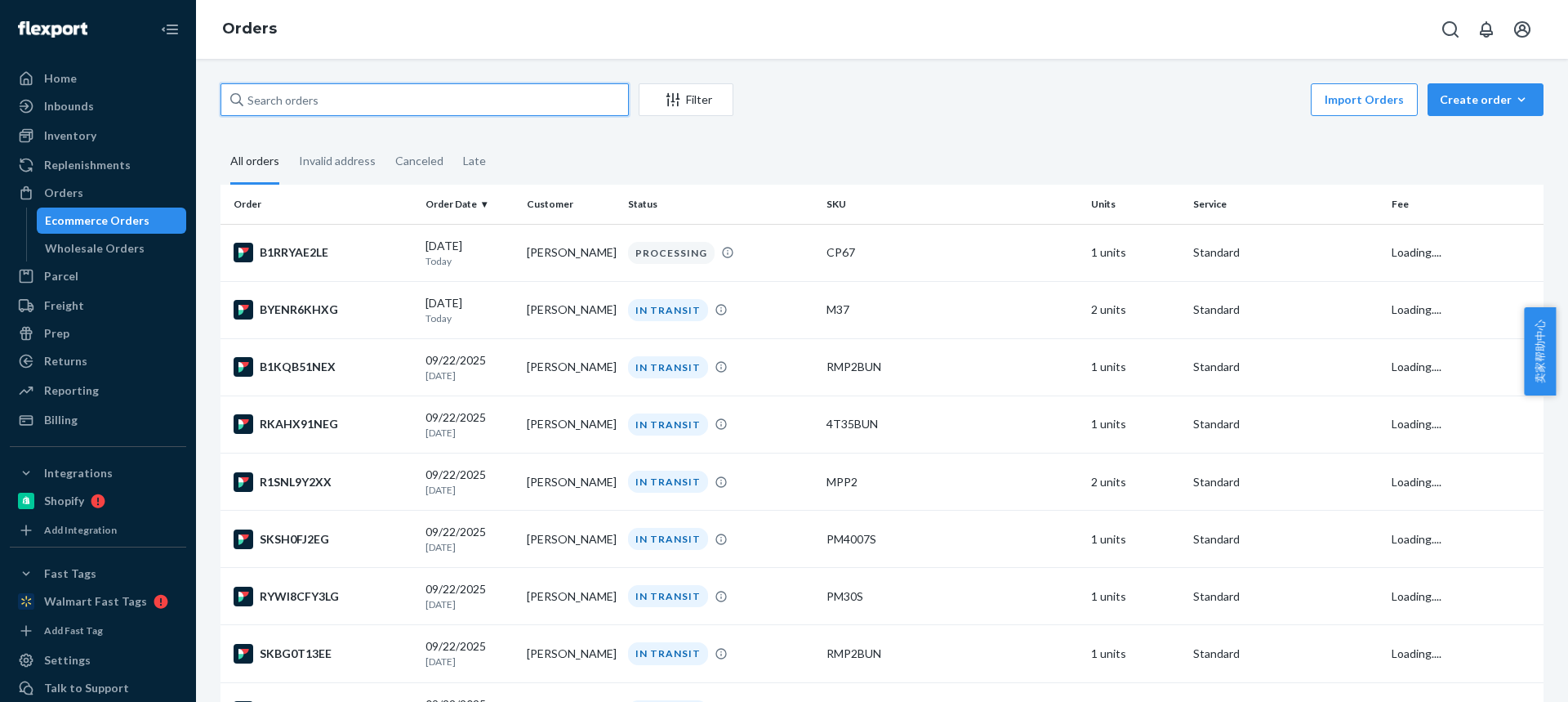
paste input "Joshua Propst"
type input "Joshua Propst"
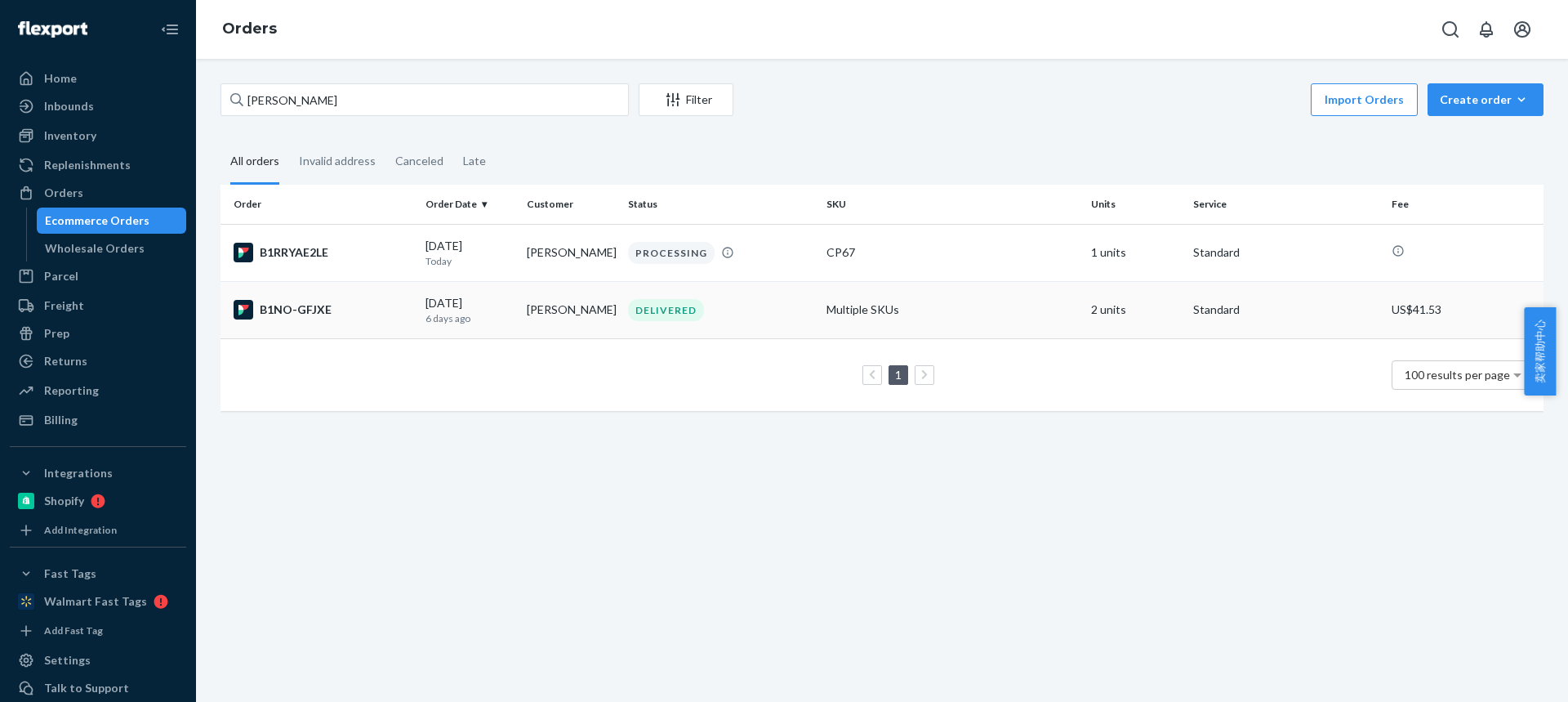
click at [570, 308] on td "Joshua Propst" at bounding box center [571, 309] width 101 height 57
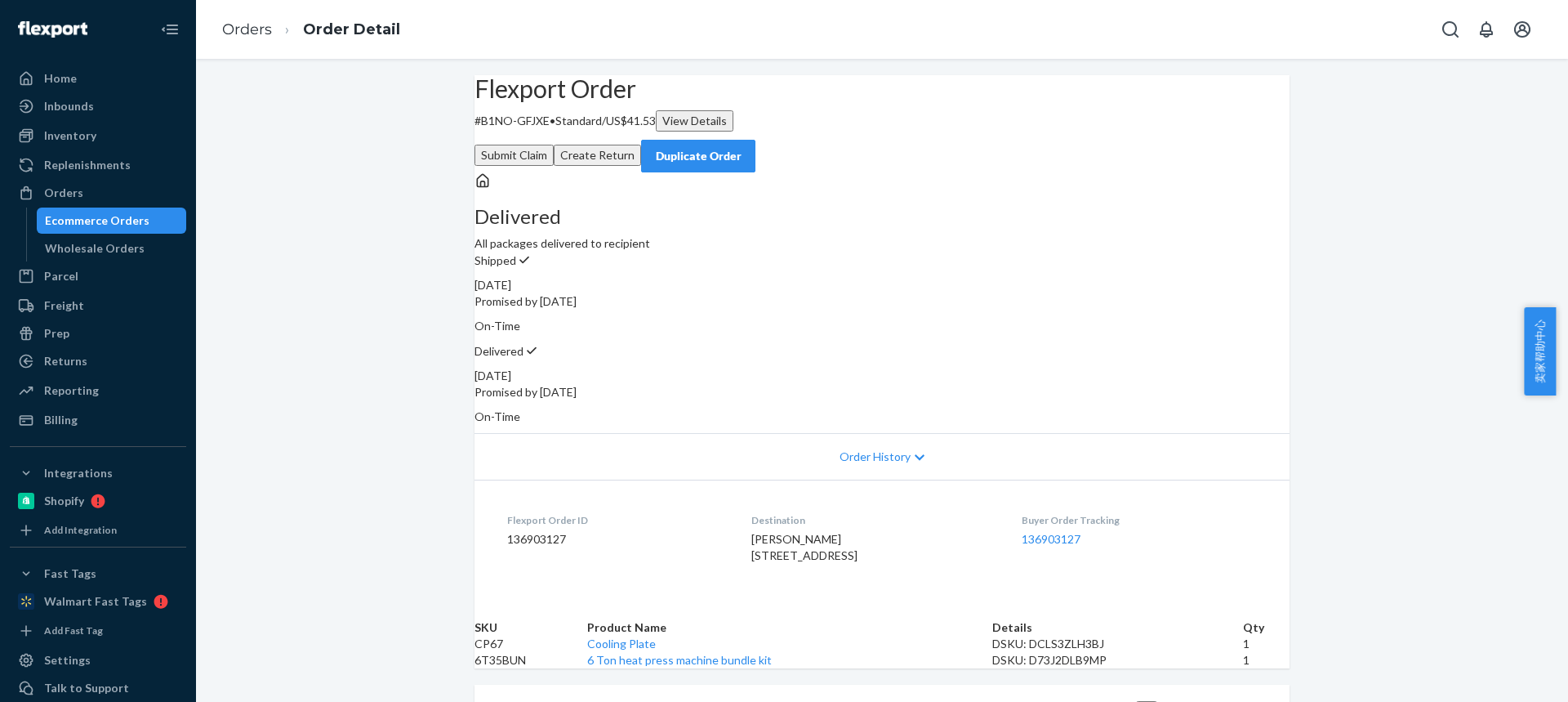
click at [553, 145] on button "Submit Claim" at bounding box center [513, 156] width 79 height 21
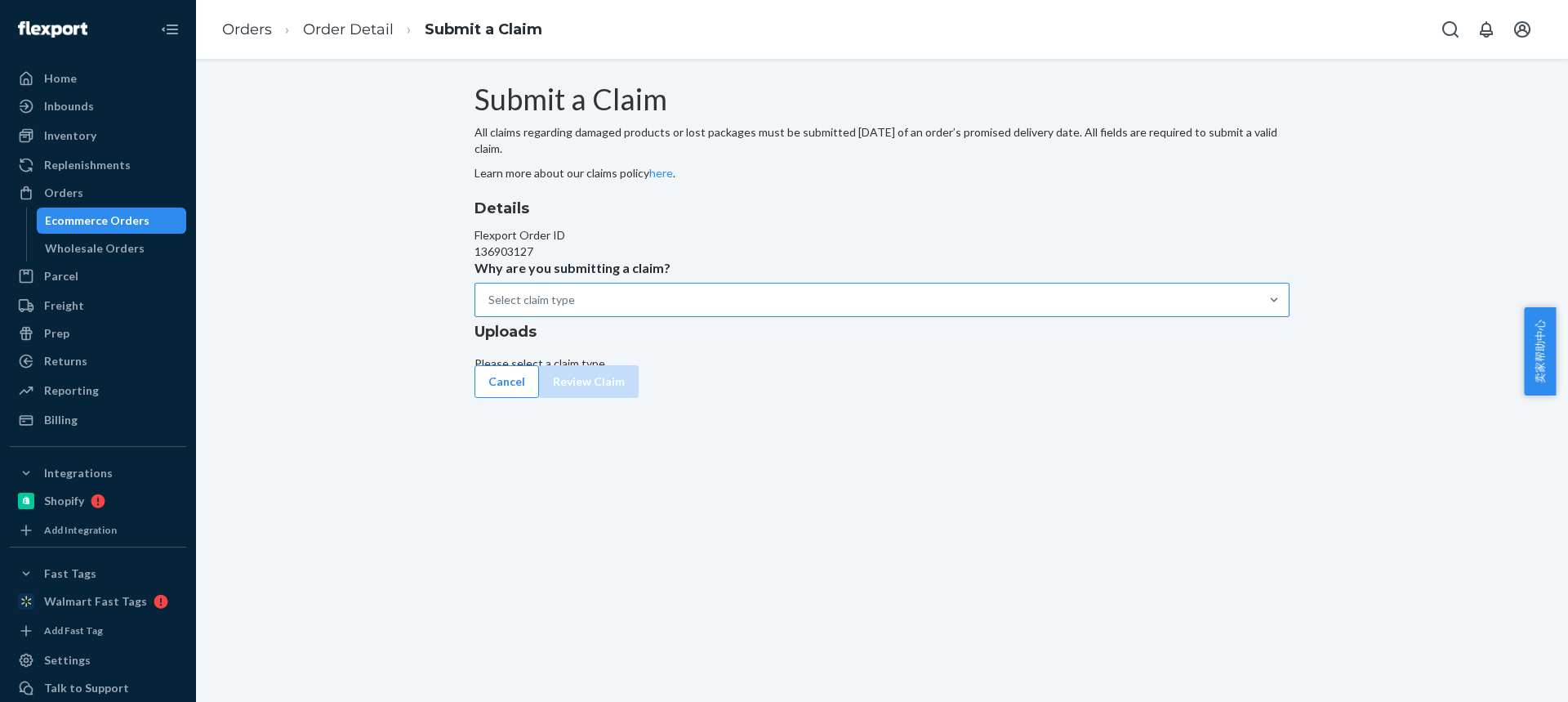
click at [728, 316] on div "Select claim type" at bounding box center [867, 299] width 784 height 33
click at [490, 308] on input "Why are you submitting a claim? Select claim type" at bounding box center [490, 299] width 2 height 16
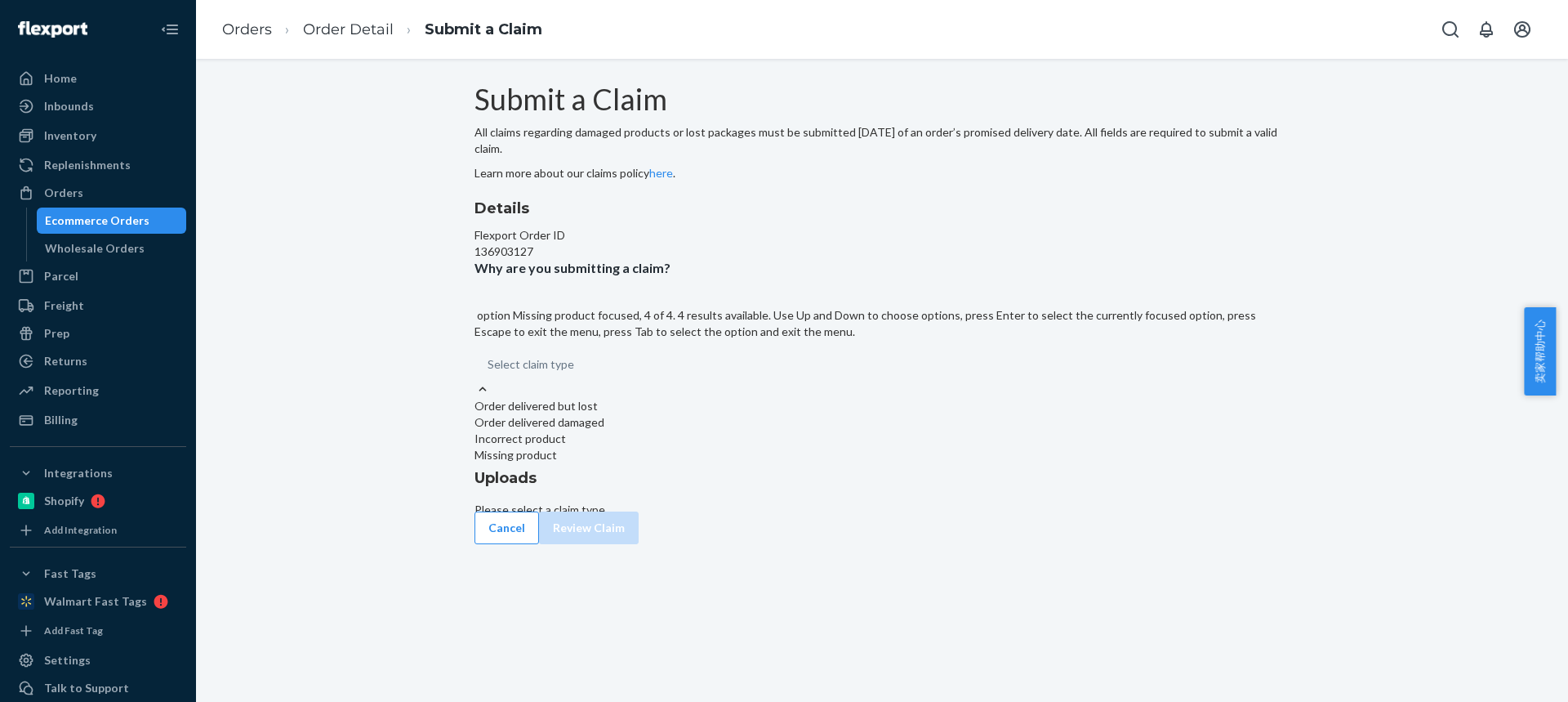
click at [720, 463] on div "Missing product" at bounding box center [882, 455] width 816 height 16
click at [490, 372] on input "Why are you submitting a claim? option Missing product focused, 4 of 4. 4 resul…" at bounding box center [489, 364] width 2 height 16
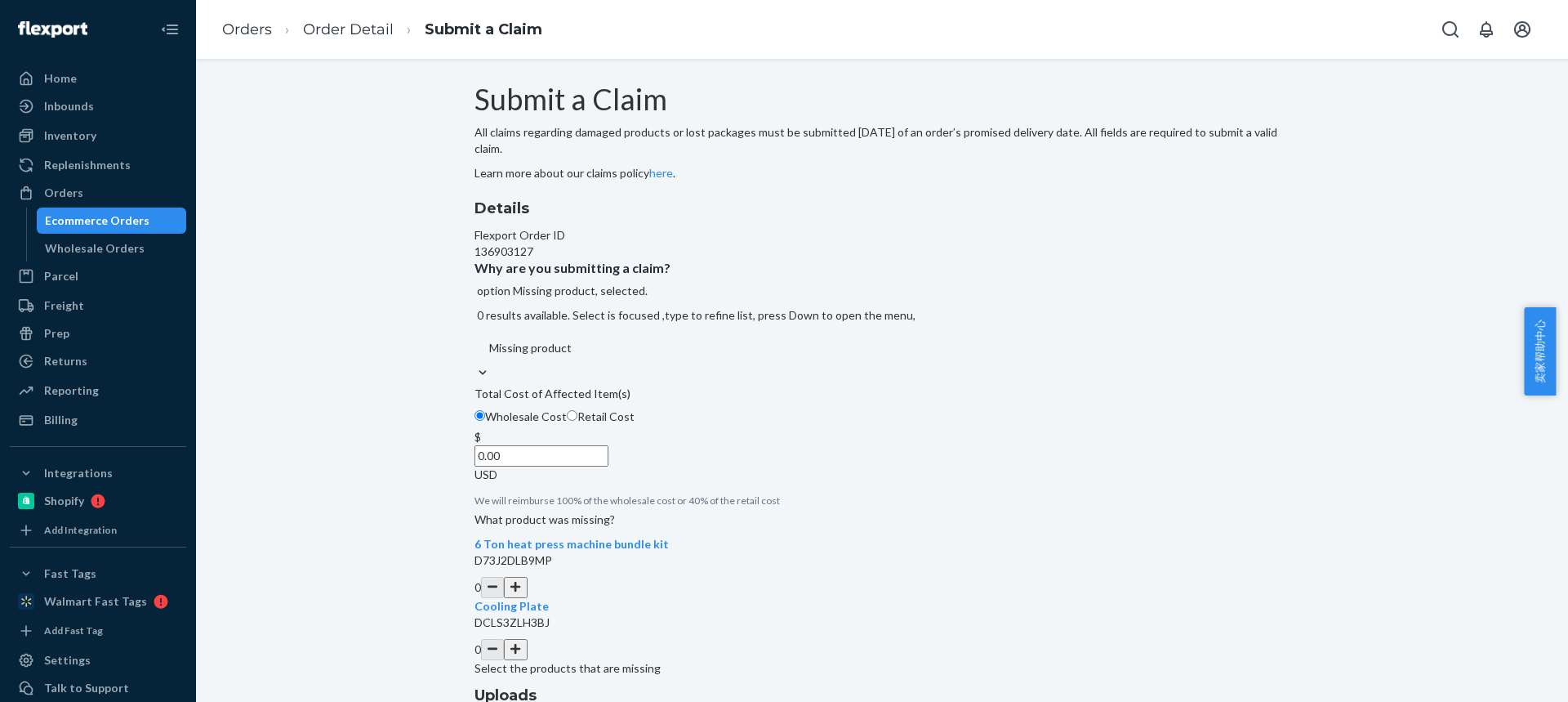
scroll to position [82, 0]
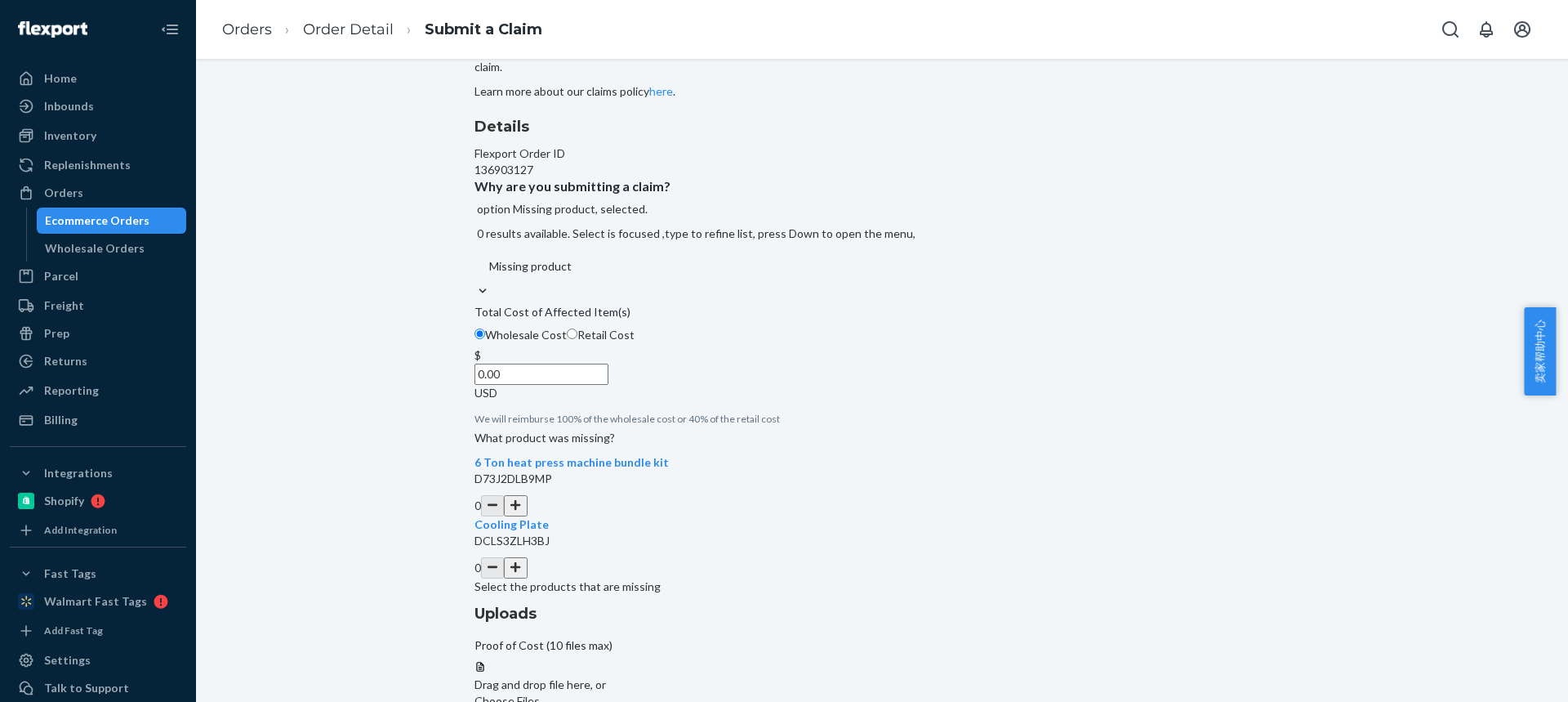
drag, startPoint x: 792, startPoint y: 590, endPoint x: 772, endPoint y: 602, distance: 23.3
click at [527, 578] on button "button" at bounding box center [515, 568] width 23 height 21
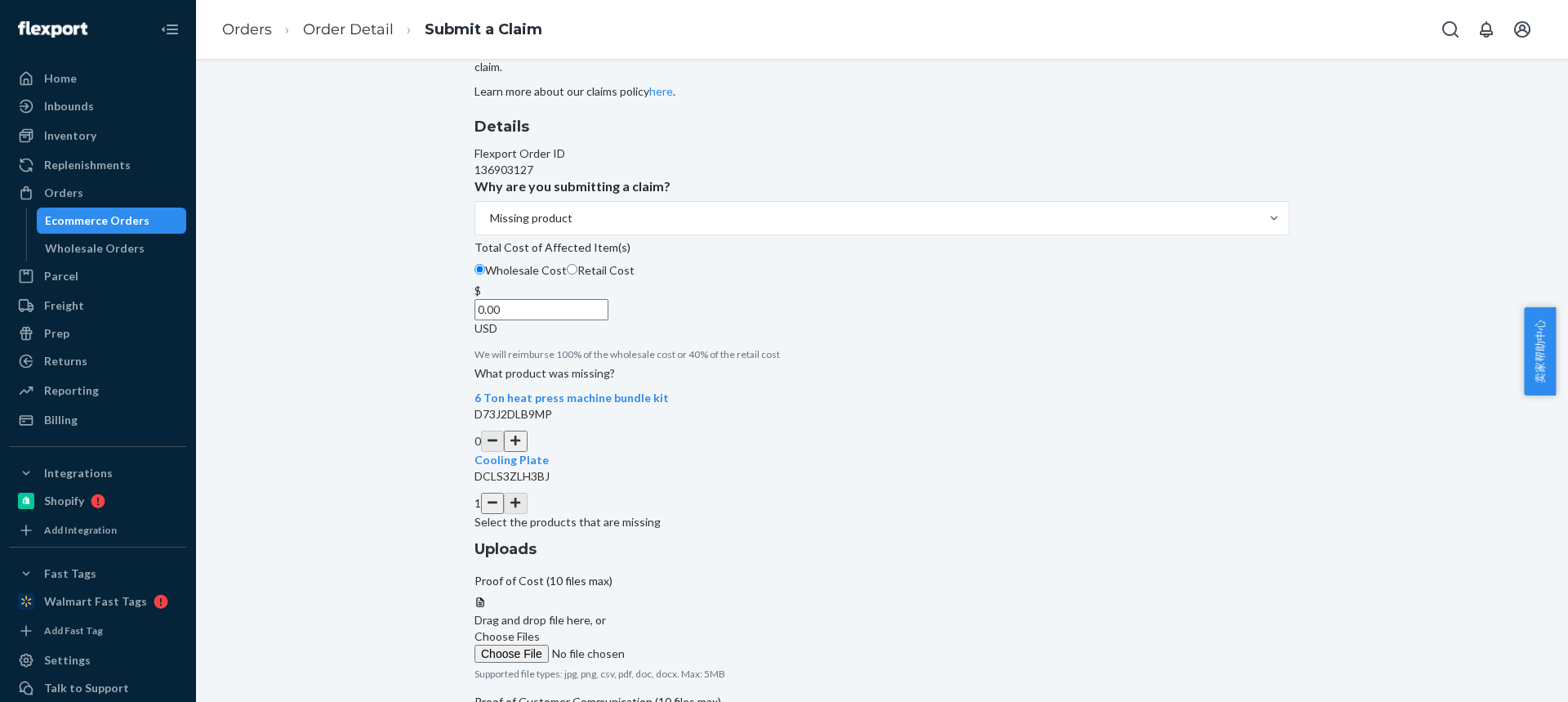
click at [236, 33] on link "Orders" at bounding box center [247, 29] width 50 height 18
